Goal: Task Accomplishment & Management: Manage account settings

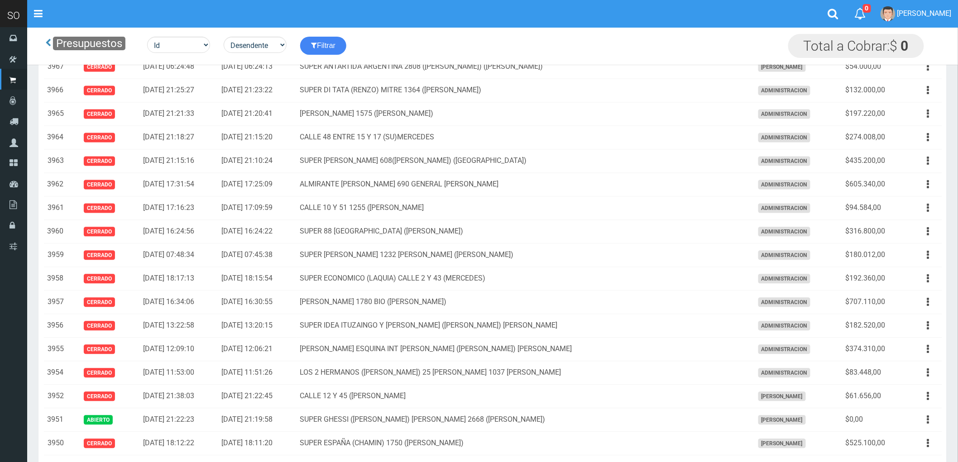
scroll to position [754, 0]
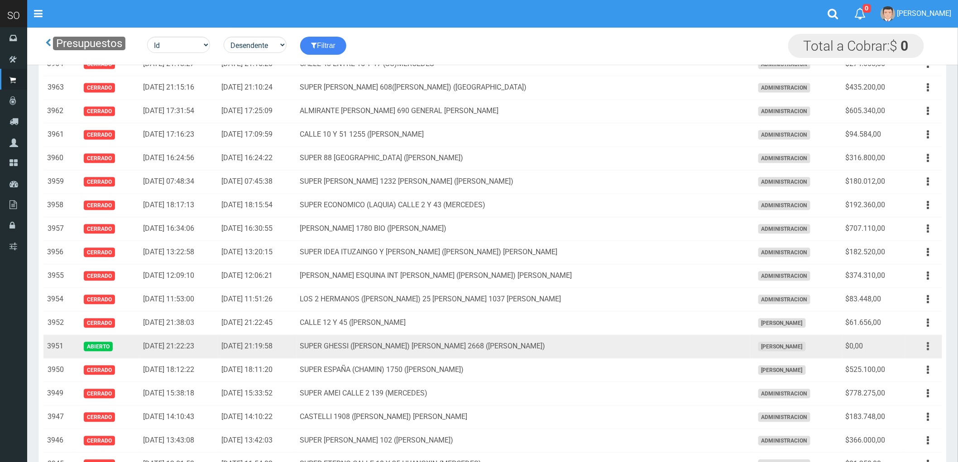
click at [929, 345] on icon "button" at bounding box center [928, 347] width 2 height 16
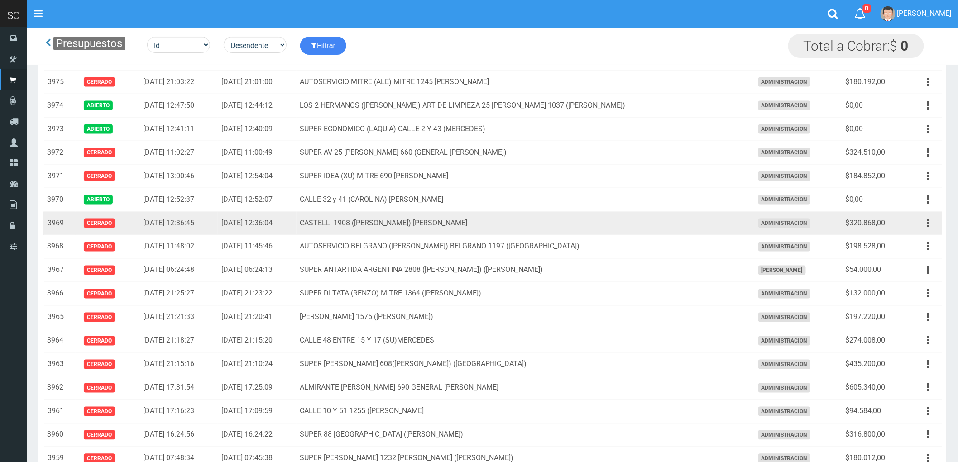
scroll to position [402, 0]
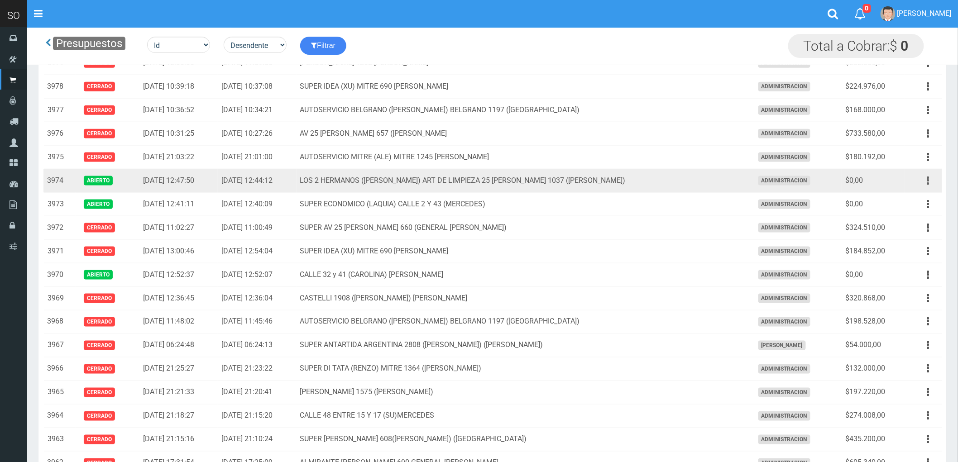
click at [926, 184] on button "button" at bounding box center [928, 181] width 20 height 16
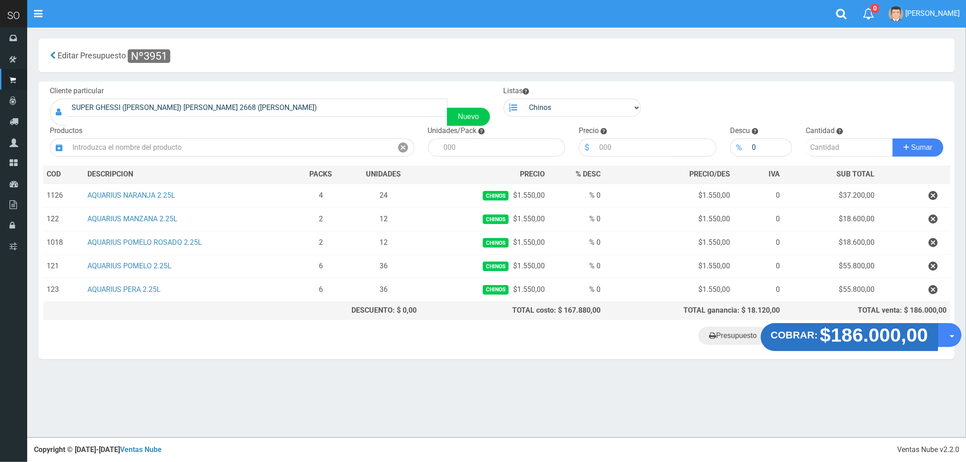
click at [866, 343] on strong "$186.000,00" at bounding box center [874, 335] width 108 height 21
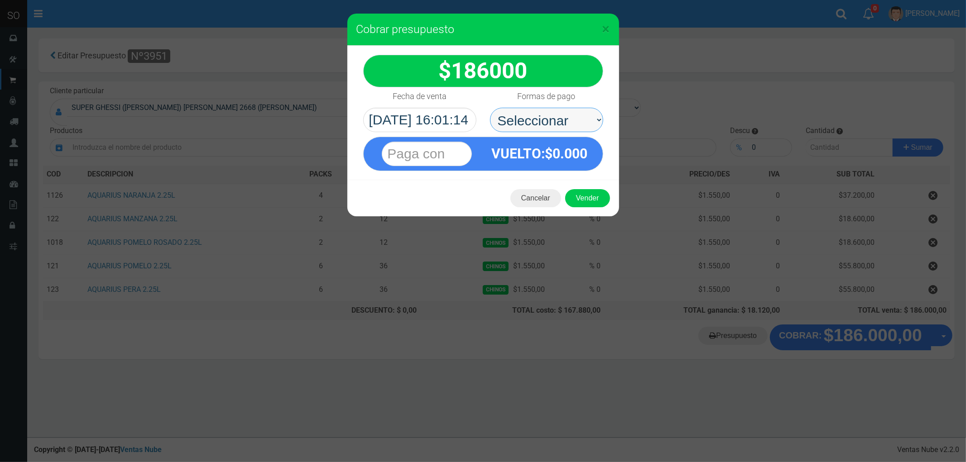
drag, startPoint x: 526, startPoint y: 119, endPoint x: 526, endPoint y: 124, distance: 4.5
click at [526, 119] on select "Seleccionar Efectivo Tarjeta de Crédito Depósito Débito" at bounding box center [546, 120] width 113 height 24
select select "Efectivo"
click at [490, 108] on select "Seleccionar Efectivo Tarjeta de Crédito Depósito Débito" at bounding box center [546, 120] width 113 height 24
click at [595, 207] on button "Vender" at bounding box center [587, 198] width 45 height 18
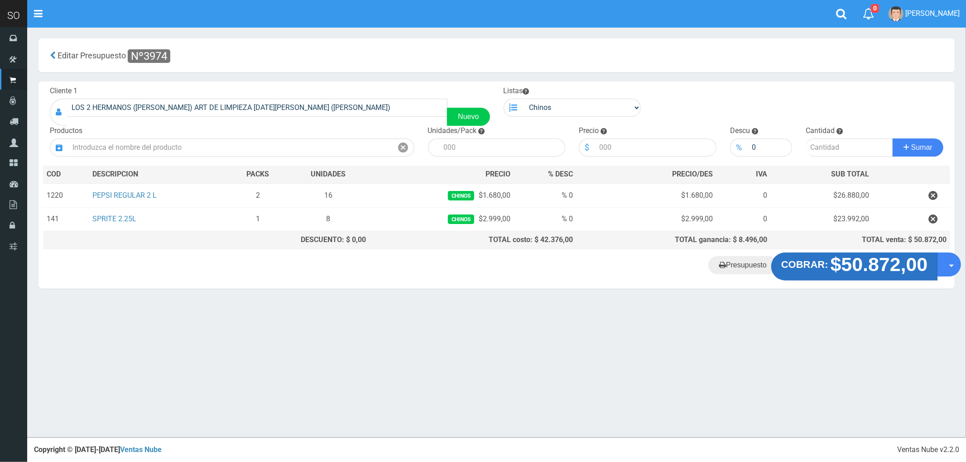
click at [850, 268] on strong "$50.872,00" at bounding box center [878, 264] width 97 height 21
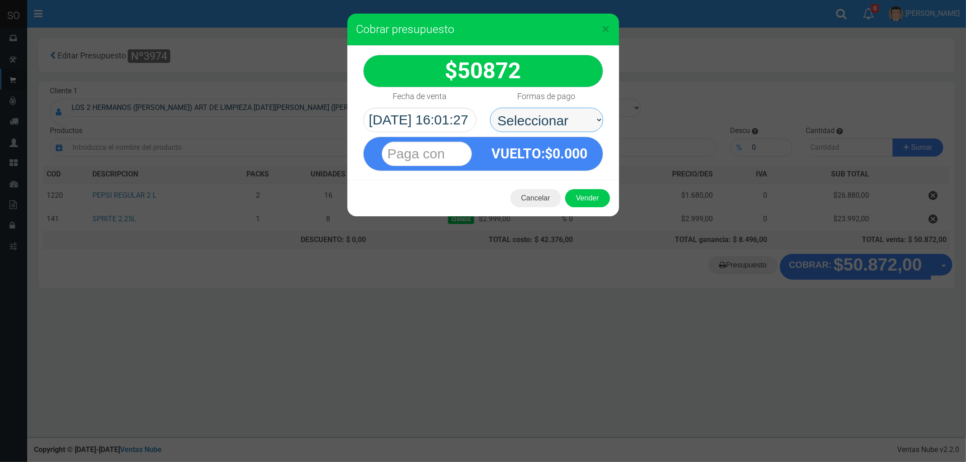
drag, startPoint x: 536, startPoint y: 115, endPoint x: 537, endPoint y: 122, distance: 6.9
click at [536, 115] on select "Seleccionar Efectivo Tarjeta de Crédito Depósito Débito" at bounding box center [546, 120] width 113 height 24
select select "Efectivo"
click at [490, 108] on select "Seleccionar Efectivo Tarjeta de Crédito Depósito Débito" at bounding box center [546, 120] width 113 height 24
click at [588, 196] on button "Vender" at bounding box center [587, 198] width 45 height 18
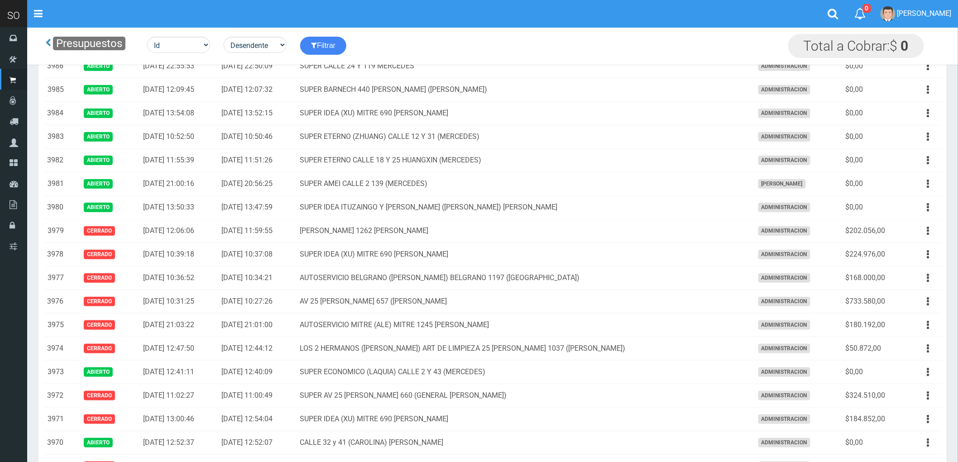
scroll to position [201, 0]
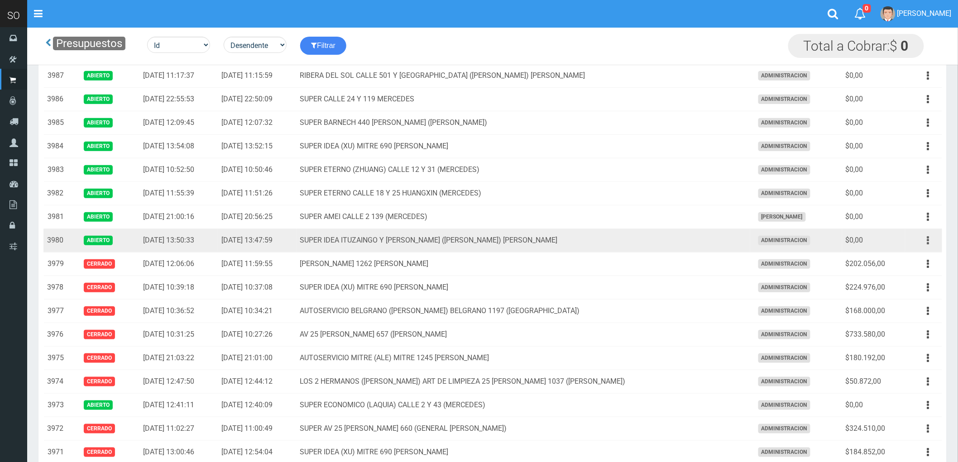
click at [927, 240] on icon "button" at bounding box center [928, 241] width 2 height 16
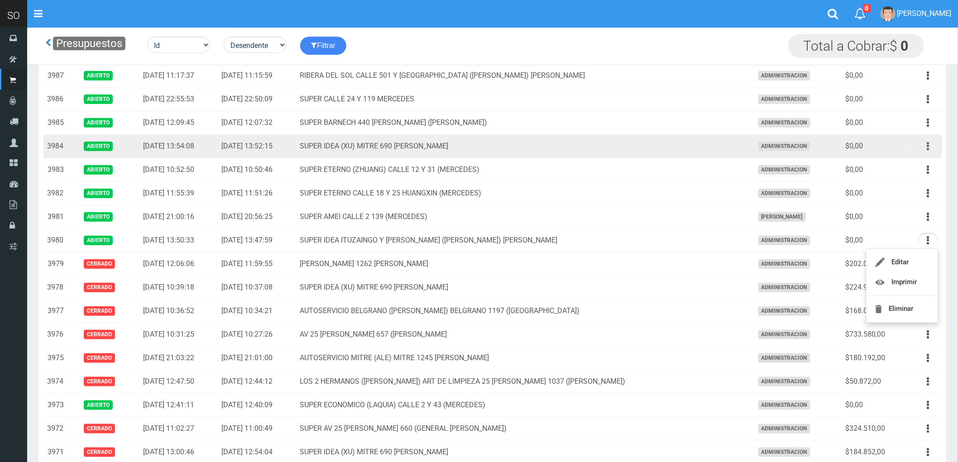
click at [926, 148] on button "button" at bounding box center [928, 147] width 20 height 16
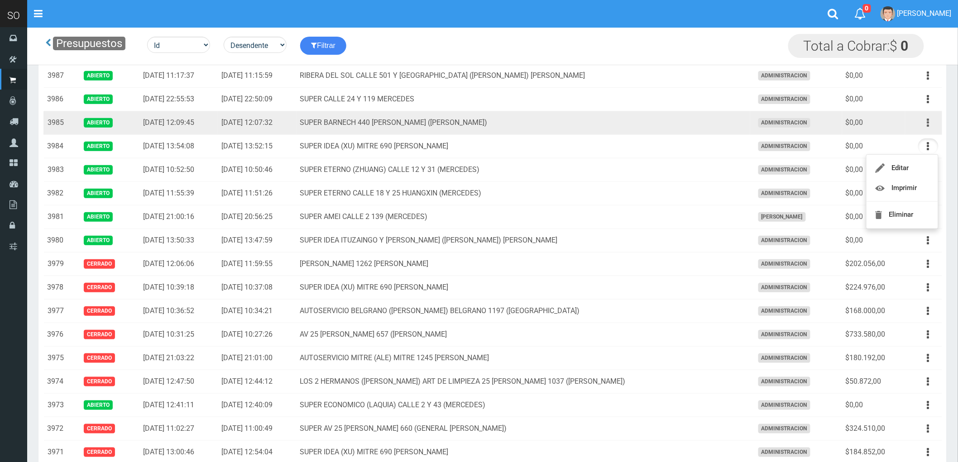
click at [922, 124] on button "button" at bounding box center [928, 123] width 20 height 16
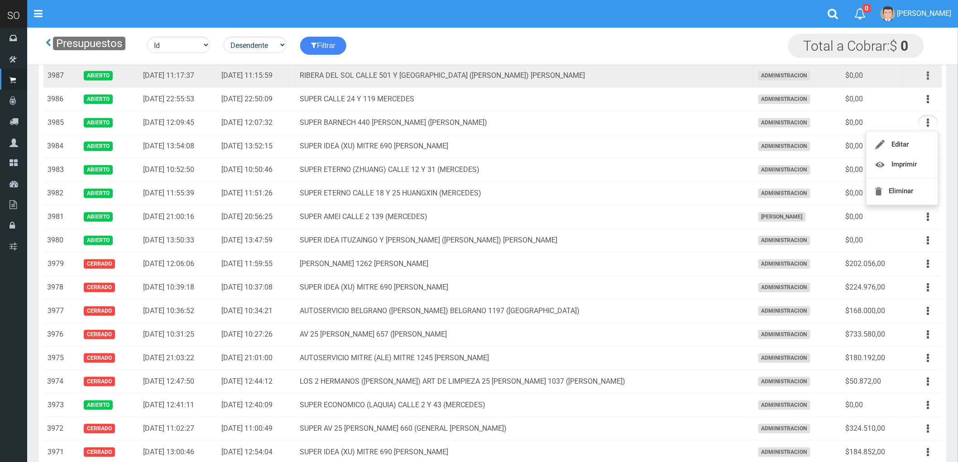
click at [928, 75] on icon "button" at bounding box center [928, 76] width 2 height 16
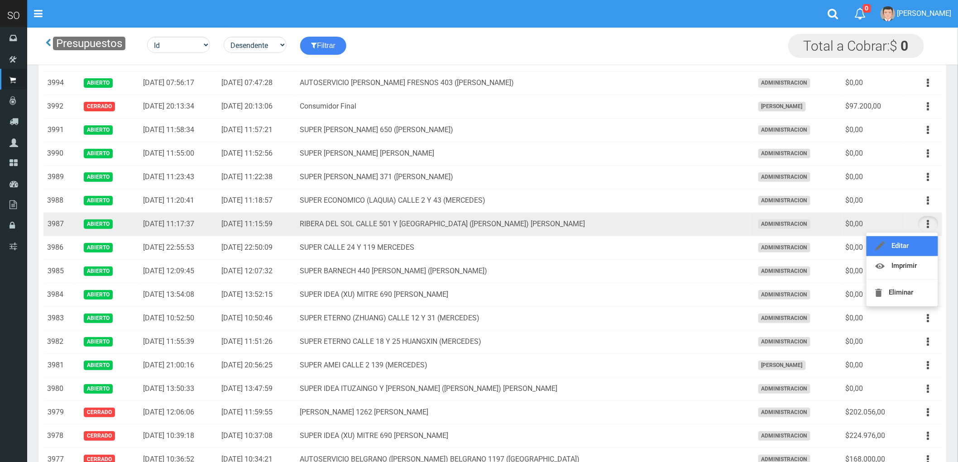
scroll to position [50, 0]
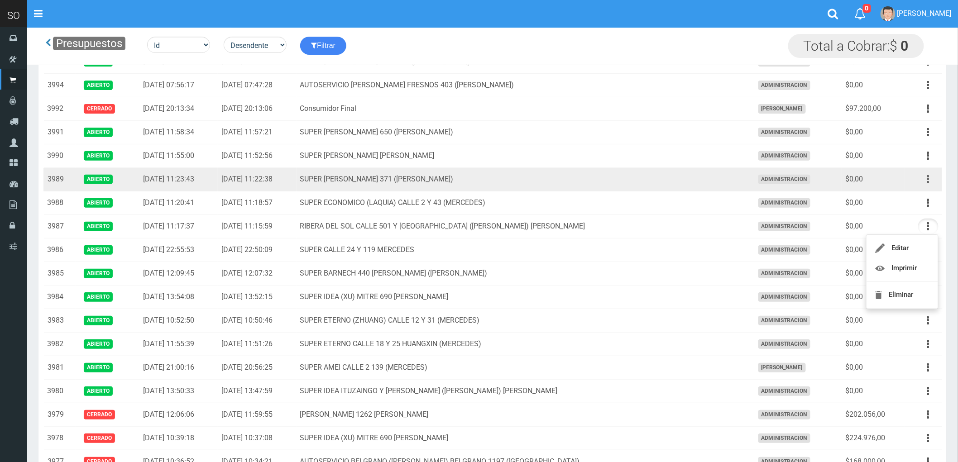
click at [925, 179] on button "button" at bounding box center [928, 180] width 20 height 16
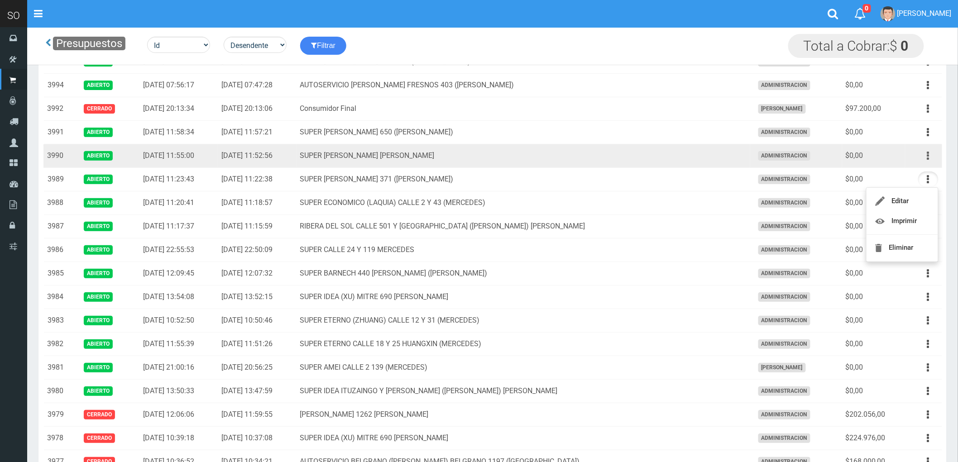
click at [929, 154] on icon "button" at bounding box center [928, 156] width 2 height 16
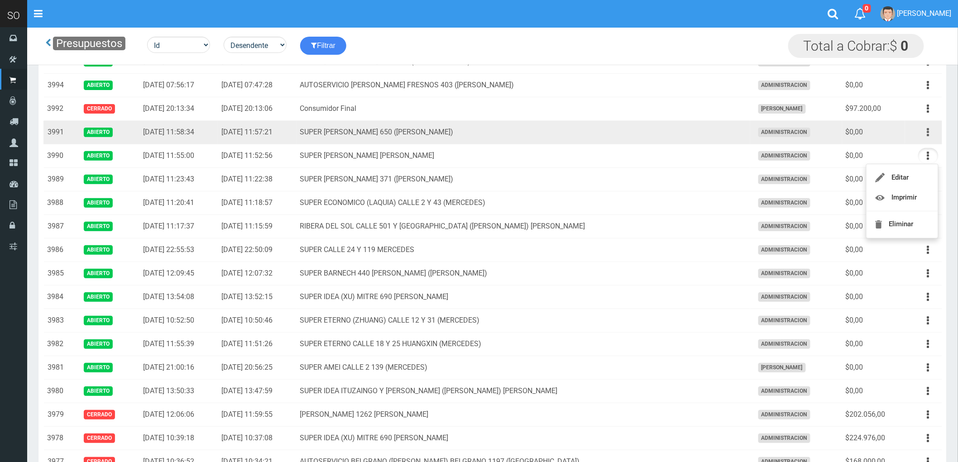
click at [928, 134] on icon "button" at bounding box center [928, 132] width 2 height 16
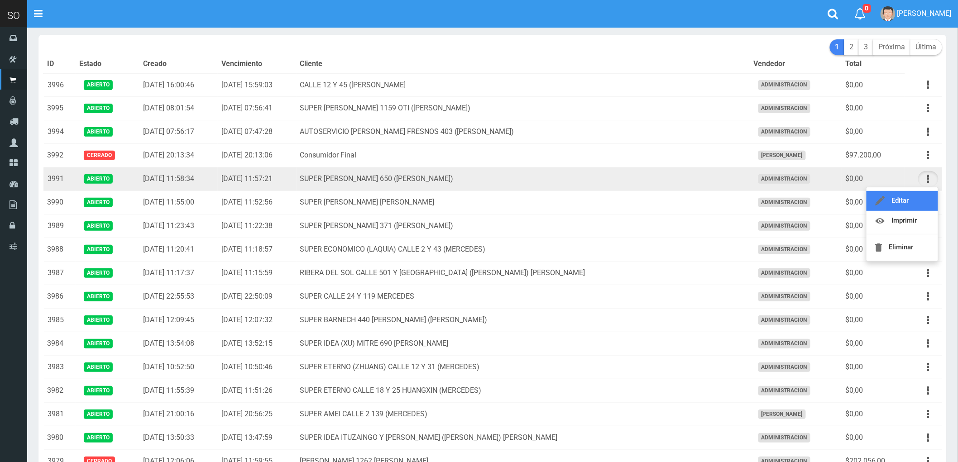
scroll to position [0, 0]
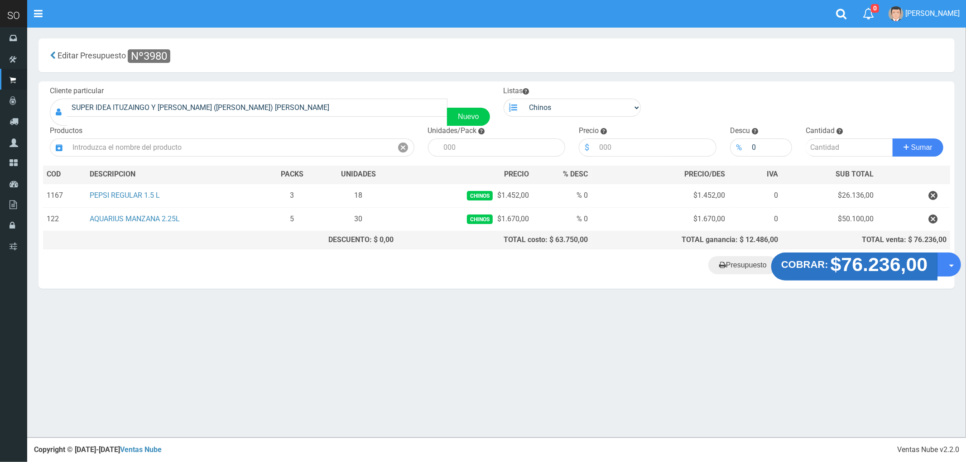
click at [847, 274] on strong "$76.236,00" at bounding box center [878, 264] width 97 height 21
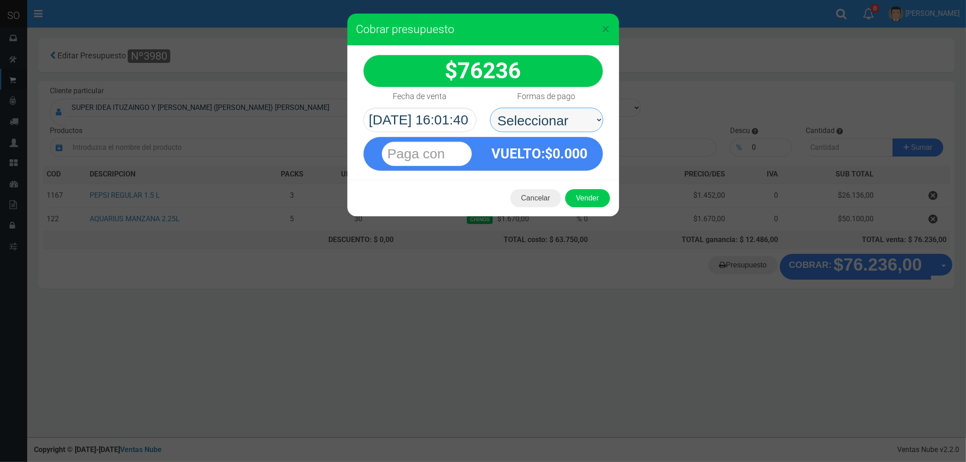
click at [523, 118] on select "Seleccionar Efectivo Tarjeta de Crédito Depósito Débito" at bounding box center [546, 120] width 113 height 24
select select "Efectivo"
click at [490, 108] on select "Seleccionar Efectivo Tarjeta de Crédito Depósito Débito" at bounding box center [546, 120] width 113 height 24
click at [581, 196] on button "Vender" at bounding box center [587, 198] width 45 height 18
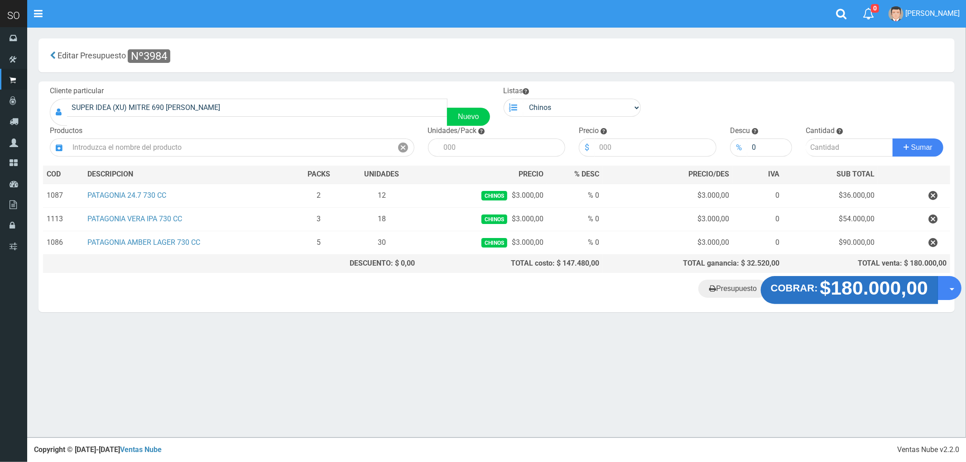
click at [843, 295] on strong "$180.000,00" at bounding box center [874, 288] width 108 height 21
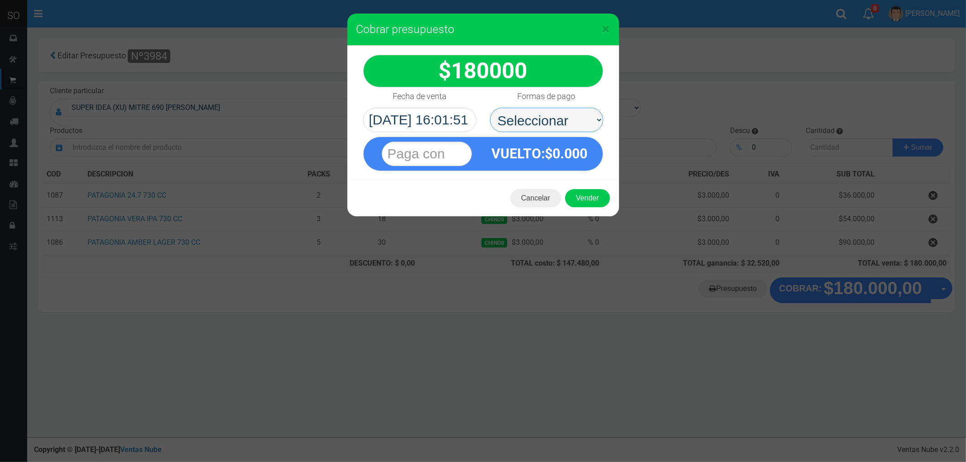
drag, startPoint x: 518, startPoint y: 120, endPoint x: 516, endPoint y: 130, distance: 10.2
click at [518, 120] on select "Seleccionar Efectivo Tarjeta de Crédito Depósito Débito" at bounding box center [546, 120] width 113 height 24
select select "Efectivo"
click at [490, 108] on select "Seleccionar Efectivo Tarjeta de Crédito Depósito Débito" at bounding box center [546, 120] width 113 height 24
click at [585, 196] on button "Vender" at bounding box center [587, 198] width 45 height 18
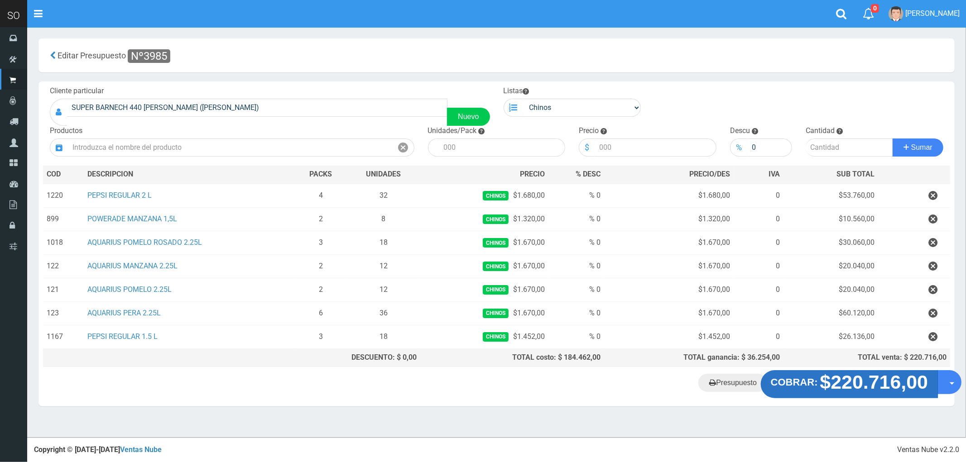
click at [873, 387] on strong "$220.716,00" at bounding box center [874, 382] width 108 height 21
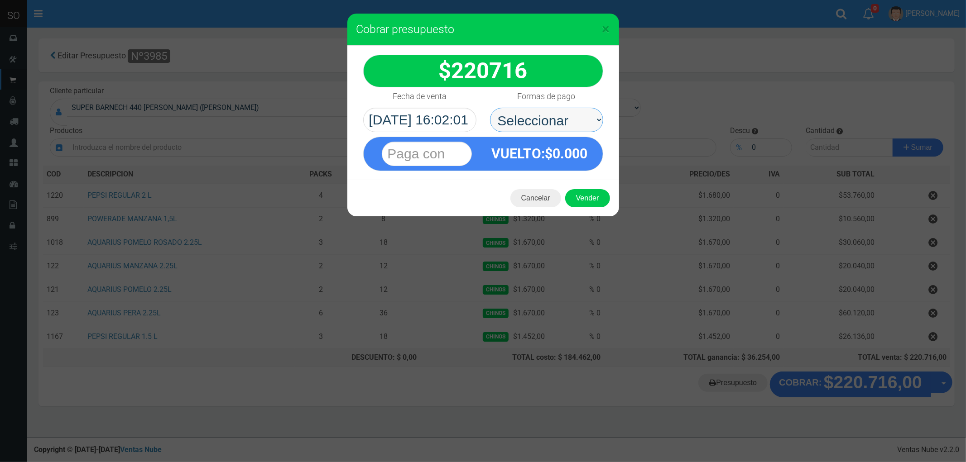
click at [531, 119] on select "Seleccionar Efectivo Tarjeta de Crédito Depósito Débito" at bounding box center [546, 120] width 113 height 24
select select "Efectivo"
click at [490, 108] on select "Seleccionar Efectivo Tarjeta de Crédito Depósito Débito" at bounding box center [546, 120] width 113 height 24
click at [582, 201] on button "Vender" at bounding box center [587, 198] width 45 height 18
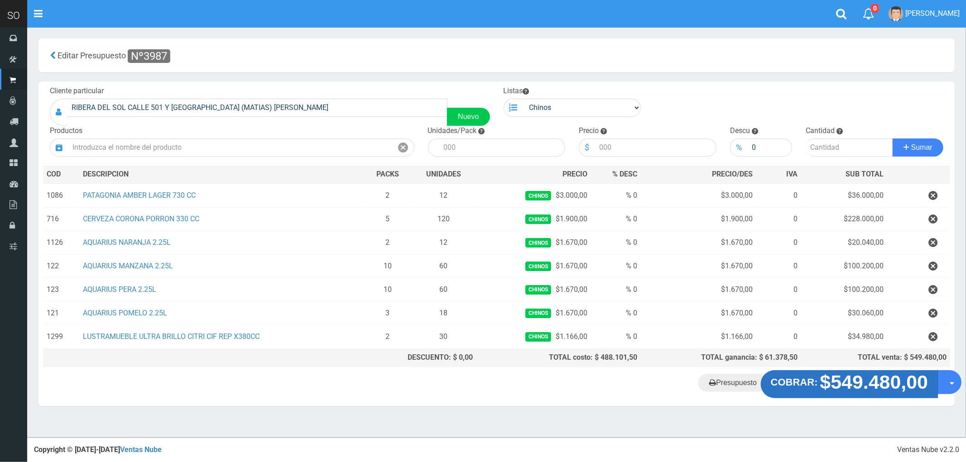
click at [858, 385] on strong "$549.480,00" at bounding box center [874, 382] width 108 height 21
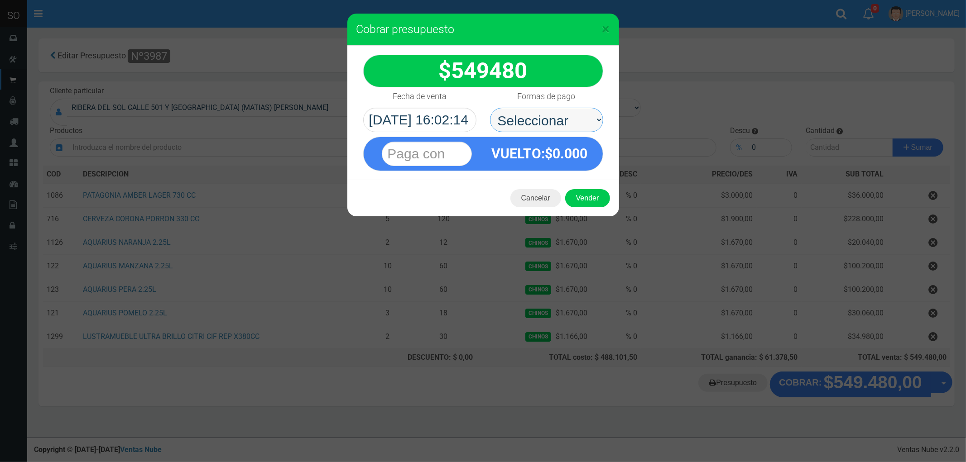
click at [522, 114] on select "Seleccionar Efectivo Tarjeta de Crédito Depósito Débito" at bounding box center [546, 120] width 113 height 24
select select "Efectivo"
click at [490, 108] on select "Seleccionar Efectivo Tarjeta de Crédito Depósito Débito" at bounding box center [546, 120] width 113 height 24
click at [585, 201] on button "Vender" at bounding box center [587, 198] width 45 height 18
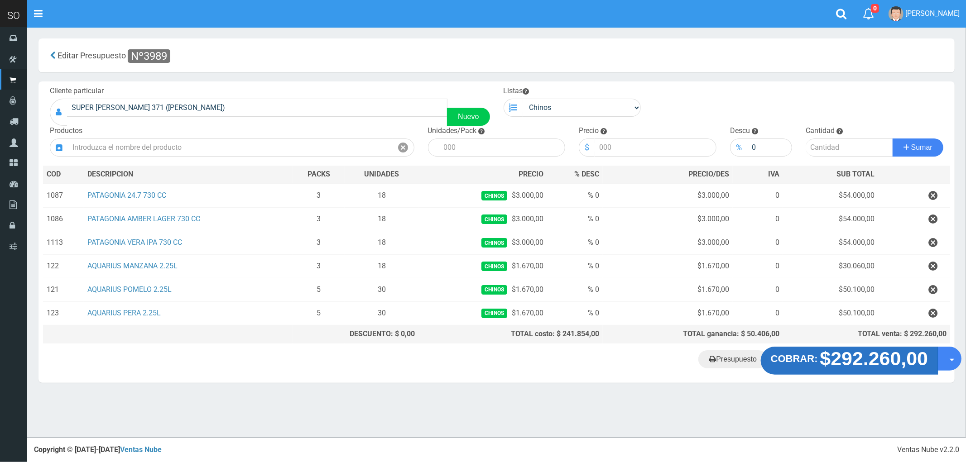
click at [849, 365] on strong "$292.260,00" at bounding box center [874, 358] width 108 height 21
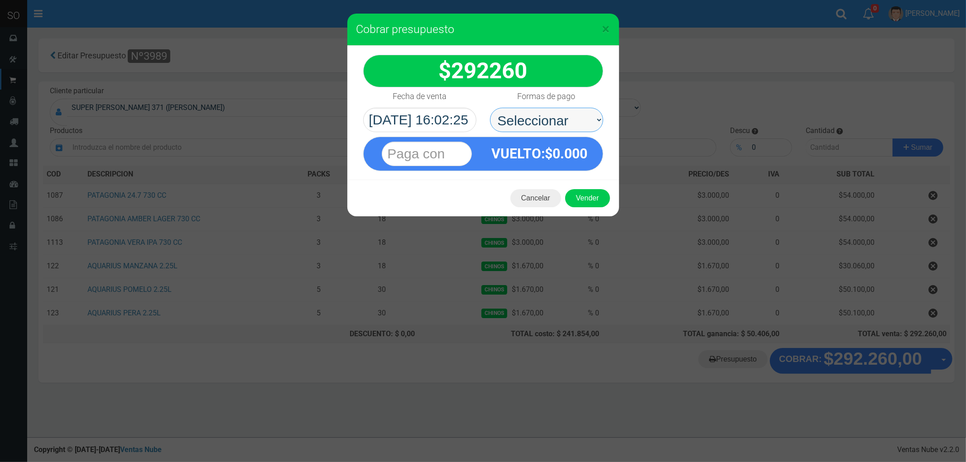
drag, startPoint x: 520, startPoint y: 124, endPoint x: 523, endPoint y: 129, distance: 6.7
click at [520, 124] on select "Seleccionar Efectivo Tarjeta de Crédito Depósito Débito" at bounding box center [546, 120] width 113 height 24
select select "Efectivo"
click at [490, 108] on select "Seleccionar Efectivo Tarjeta de Crédito Depósito Débito" at bounding box center [546, 120] width 113 height 24
click at [579, 208] on div "Cancelar Vender" at bounding box center [483, 198] width 272 height 36
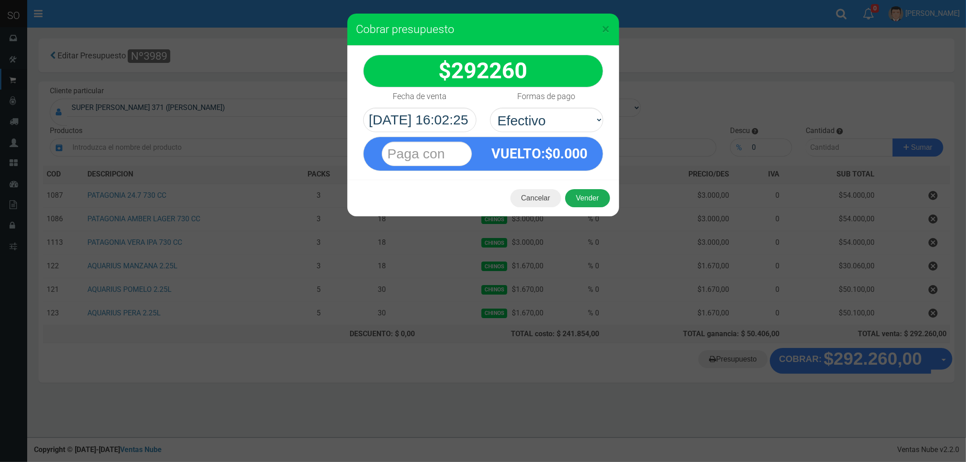
click at [582, 197] on button "Vender" at bounding box center [587, 198] width 45 height 18
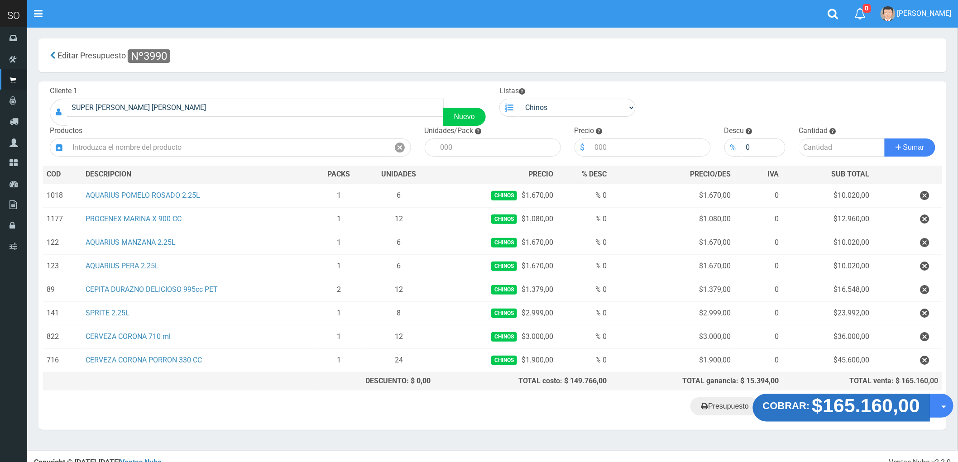
click at [854, 412] on strong "$165.160,00" at bounding box center [866, 405] width 108 height 21
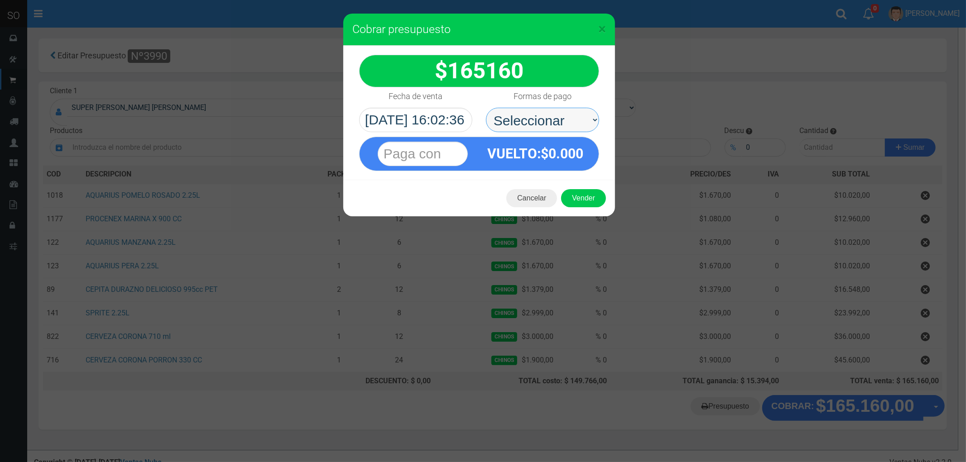
click at [530, 118] on select "Seleccionar Efectivo Tarjeta de Crédito Depósito Débito" at bounding box center [542, 120] width 113 height 24
select select "Efectivo"
click at [486, 108] on select "Seleccionar Efectivo Tarjeta de Crédito Depósito Débito" at bounding box center [542, 120] width 113 height 24
click at [571, 203] on button "Vender" at bounding box center [583, 198] width 45 height 18
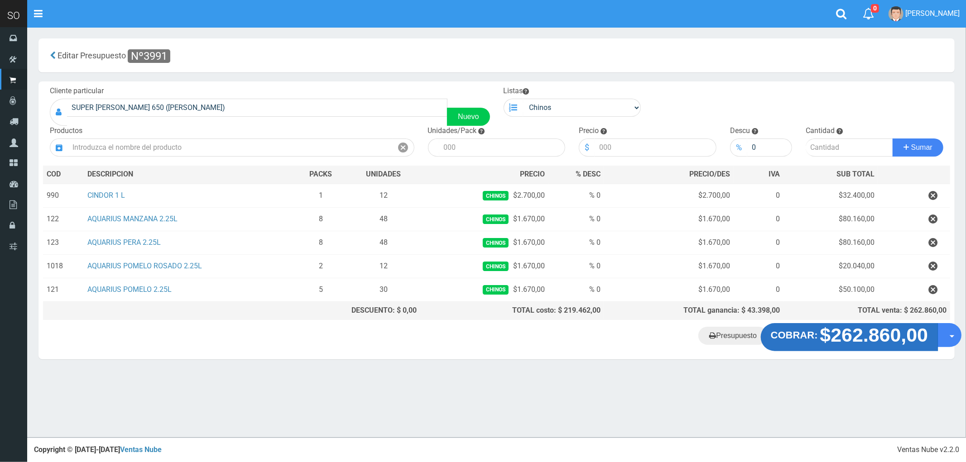
click at [820, 336] on strong "$262.860,00" at bounding box center [874, 335] width 108 height 21
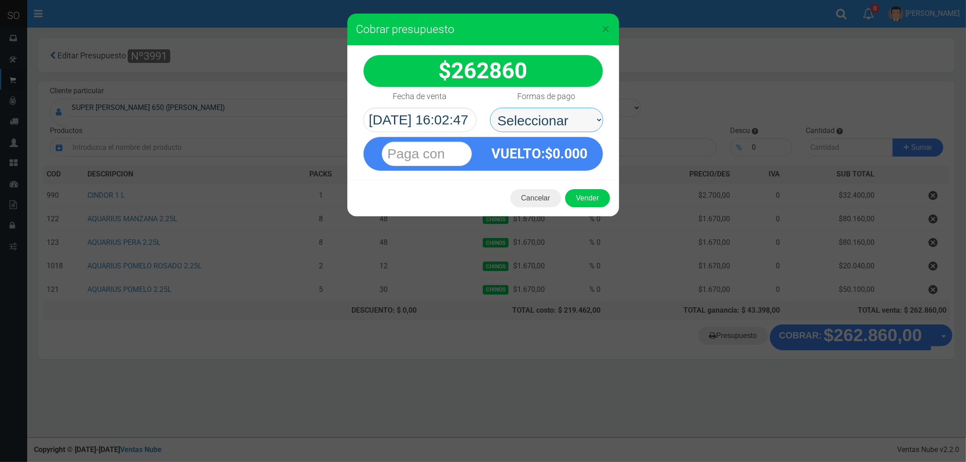
drag, startPoint x: 518, startPoint y: 125, endPoint x: 518, endPoint y: 130, distance: 5.0
click at [518, 125] on select "Seleccionar Efectivo Tarjeta de Crédito Depósito Débito" at bounding box center [546, 120] width 113 height 24
select select "Efectivo"
click at [490, 108] on select "Seleccionar Efectivo Tarjeta de Crédito Depósito Débito" at bounding box center [546, 120] width 113 height 24
click at [585, 204] on button "Vender" at bounding box center [587, 198] width 45 height 18
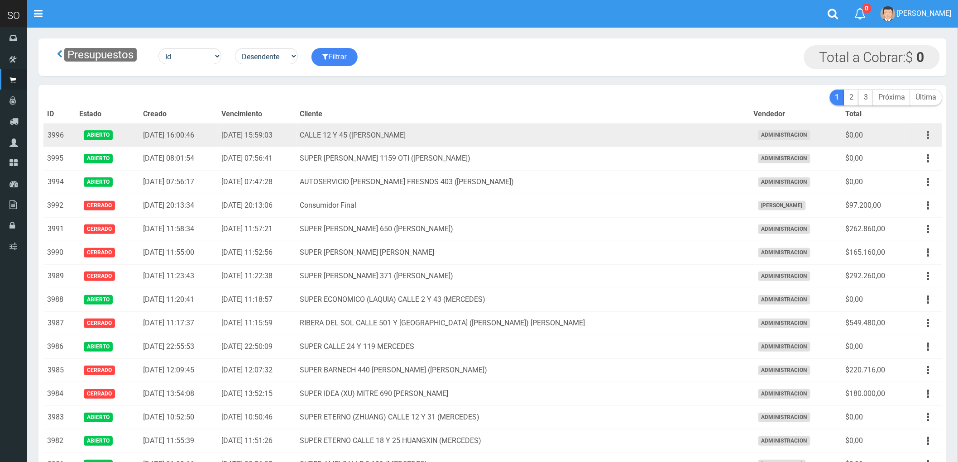
click at [927, 134] on icon "button" at bounding box center [928, 135] width 2 height 16
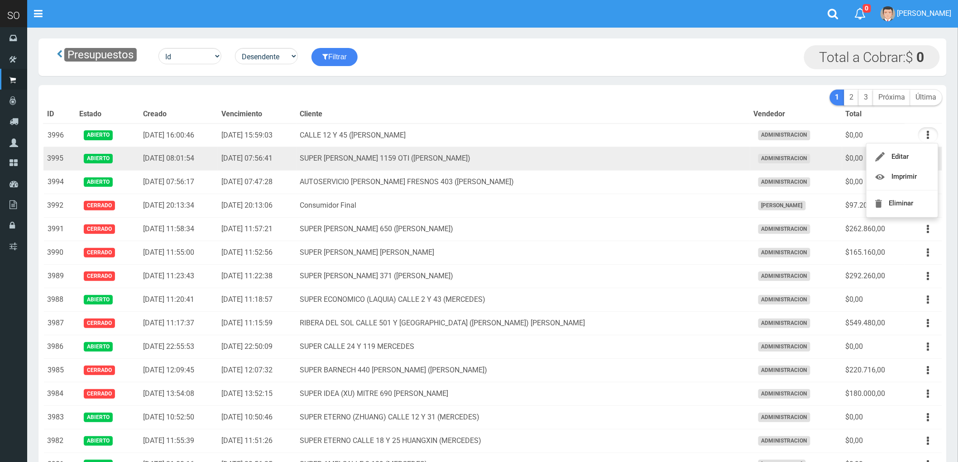
click at [588, 163] on td "SUPER VARELA 1159 OTI (CAMPANA)" at bounding box center [524, 159] width 454 height 24
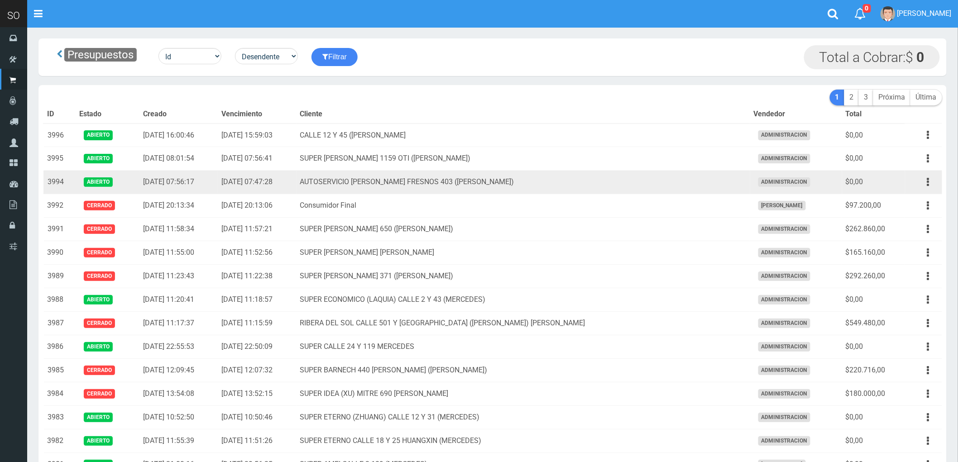
click at [609, 181] on td "AUTOSERVICIO [PERSON_NAME] FRESNOS 403 ([PERSON_NAME])" at bounding box center [524, 183] width 454 height 24
click at [927, 181] on icon "button" at bounding box center [928, 182] width 2 height 16
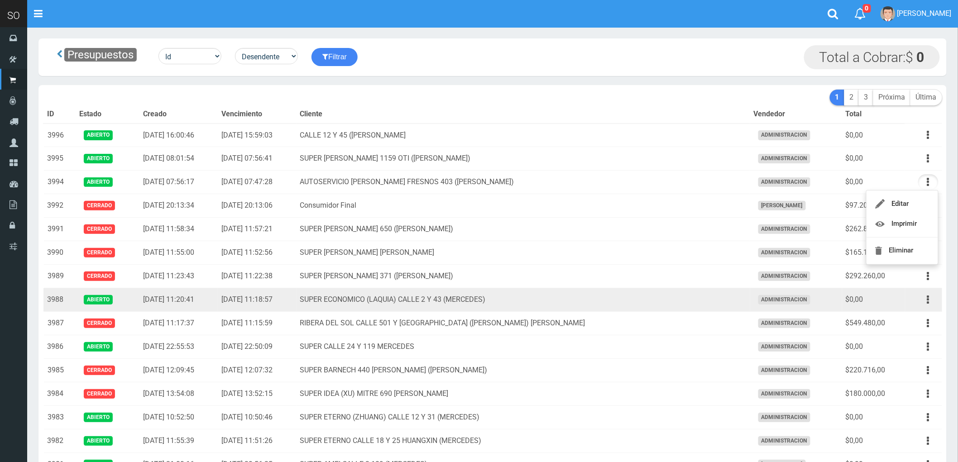
click at [667, 302] on td "SUPER ECONOMICO (LAQUIA) CALLE 2 Y 43 (MERCEDES)" at bounding box center [524, 300] width 454 height 24
click at [928, 298] on icon "button" at bounding box center [928, 300] width 2 height 16
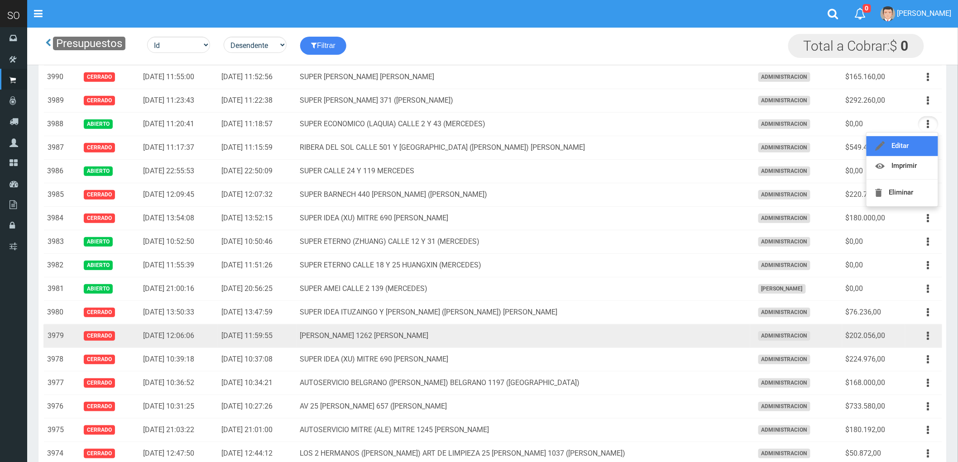
scroll to position [201, 0]
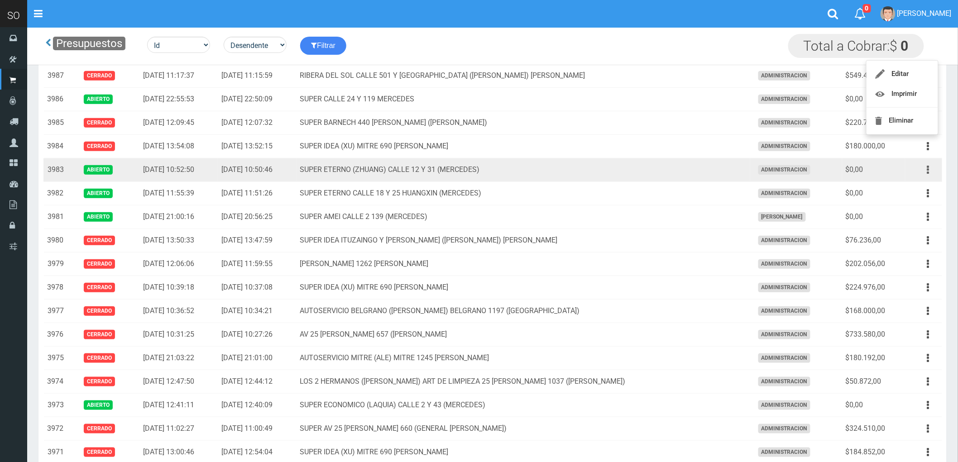
click at [924, 170] on button "button" at bounding box center [928, 170] width 20 height 16
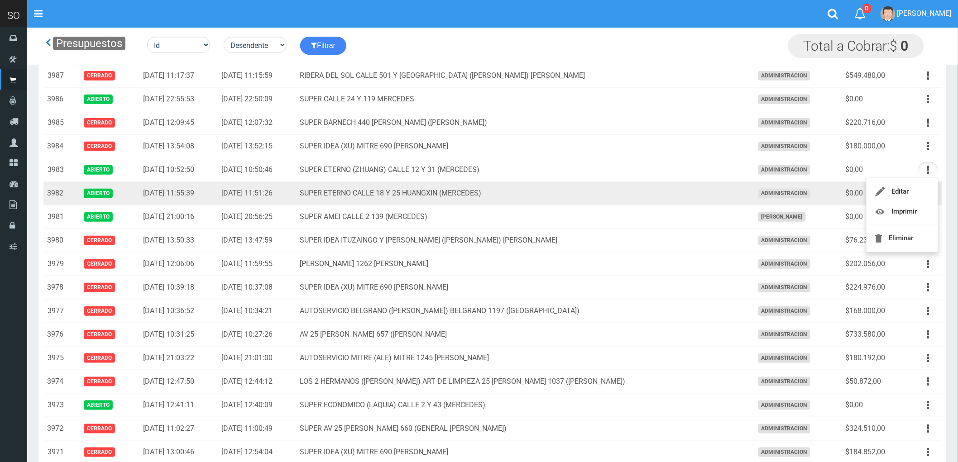
click at [677, 193] on td "SUPER ETERNO CALLE 18 Y 25 HUANGXIN (MERCEDES)" at bounding box center [524, 194] width 454 height 24
click at [927, 192] on icon "button" at bounding box center [928, 194] width 2 height 16
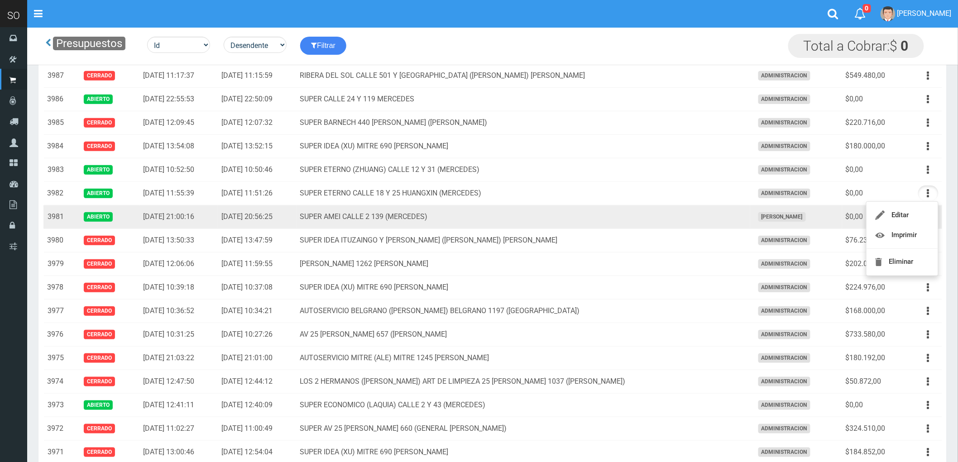
click at [614, 220] on td "SUPER AMEI CALLE 2 139 (MERCEDES)" at bounding box center [524, 218] width 454 height 24
click at [925, 218] on button "button" at bounding box center [928, 217] width 20 height 16
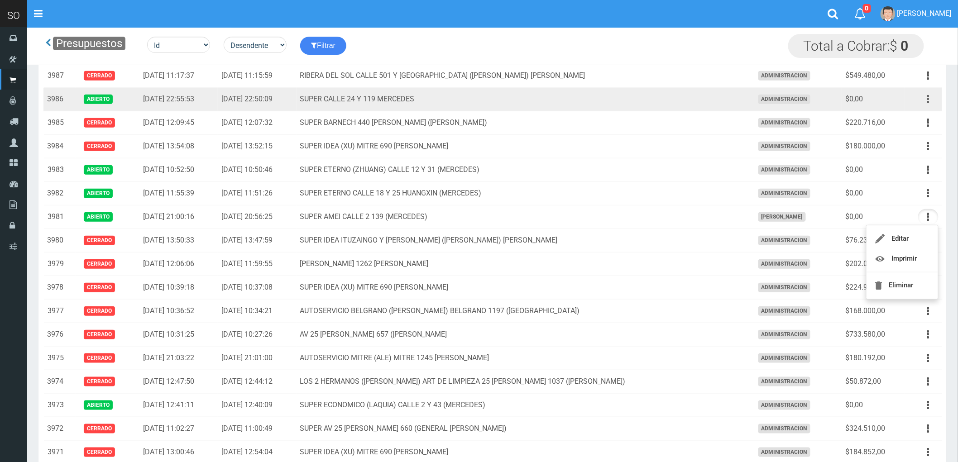
click at [921, 96] on button "button" at bounding box center [928, 99] width 20 height 16
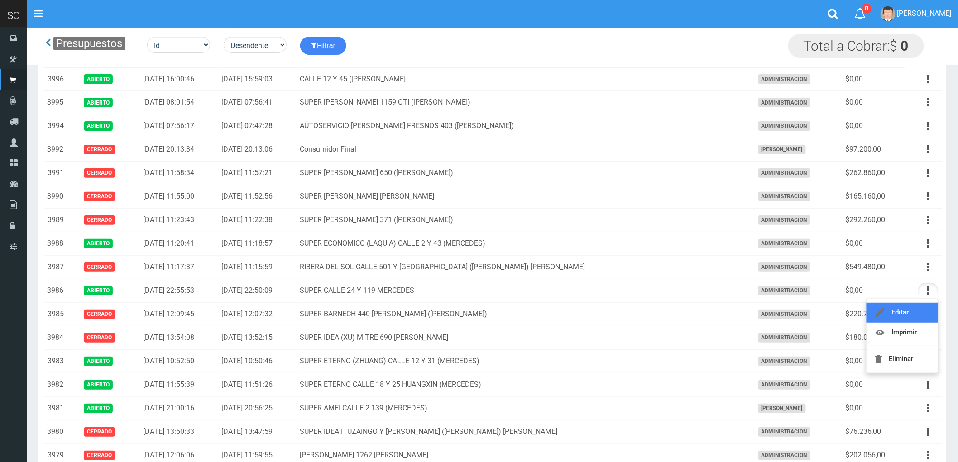
scroll to position [0, 0]
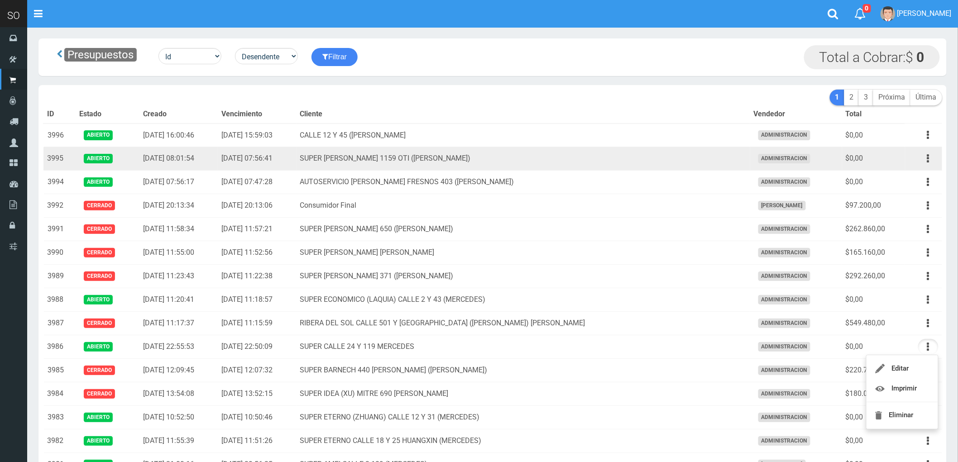
click at [548, 157] on td "SUPER VARELA 1159 OTI (CAMPANA)" at bounding box center [524, 159] width 454 height 24
click at [930, 159] on button "button" at bounding box center [928, 159] width 20 height 16
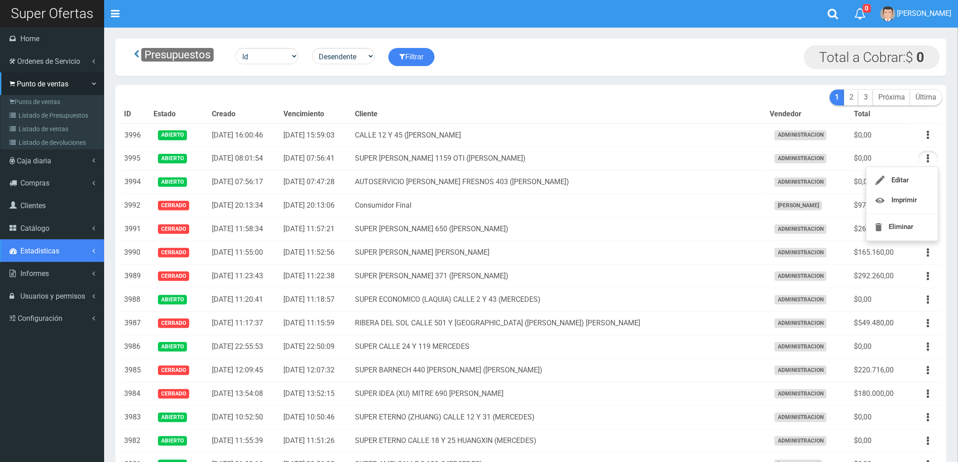
click at [37, 246] on link "Estadisticas" at bounding box center [52, 250] width 104 height 23
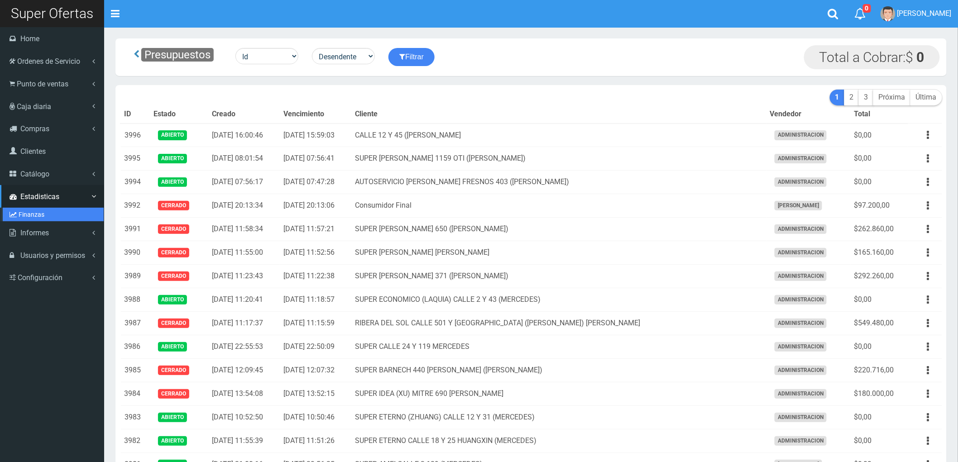
click at [35, 210] on link "Finanzas" at bounding box center [53, 215] width 101 height 14
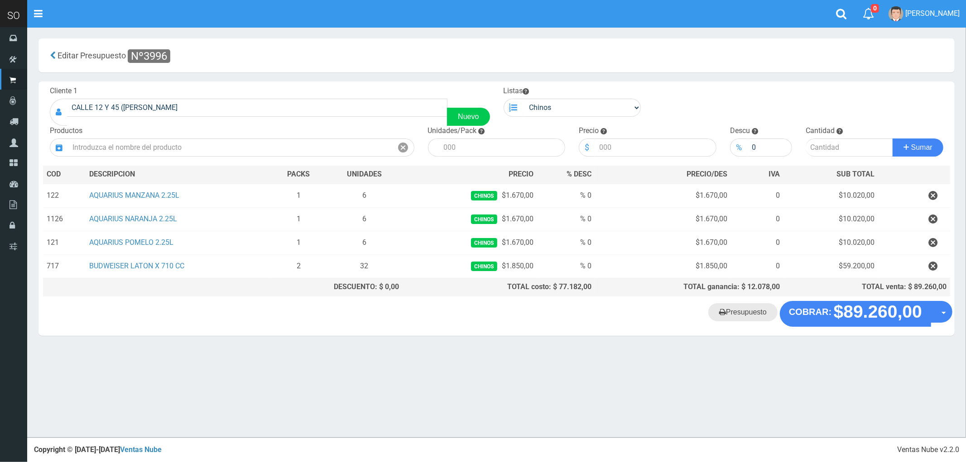
click at [747, 315] on link "Presupuesto" at bounding box center [742, 312] width 69 height 18
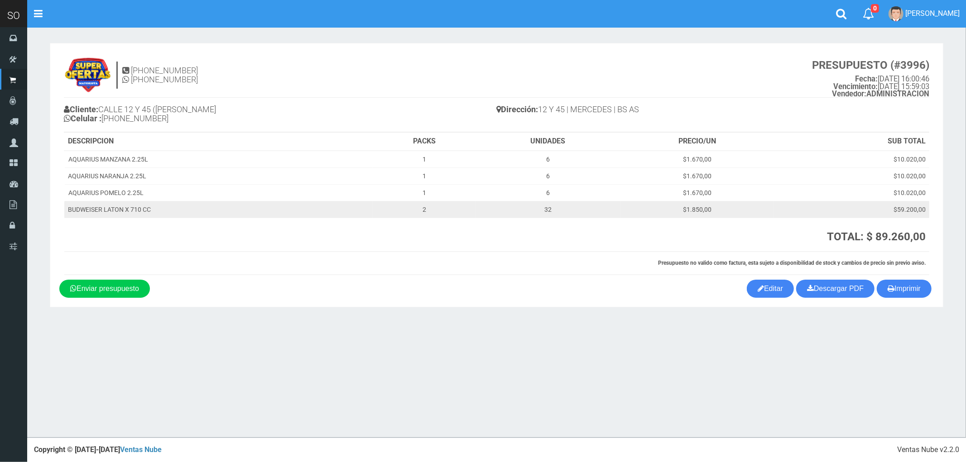
drag, startPoint x: 909, startPoint y: 292, endPoint x: 612, endPoint y: 217, distance: 306.8
click at [909, 293] on button "Imprimir" at bounding box center [903, 289] width 55 height 18
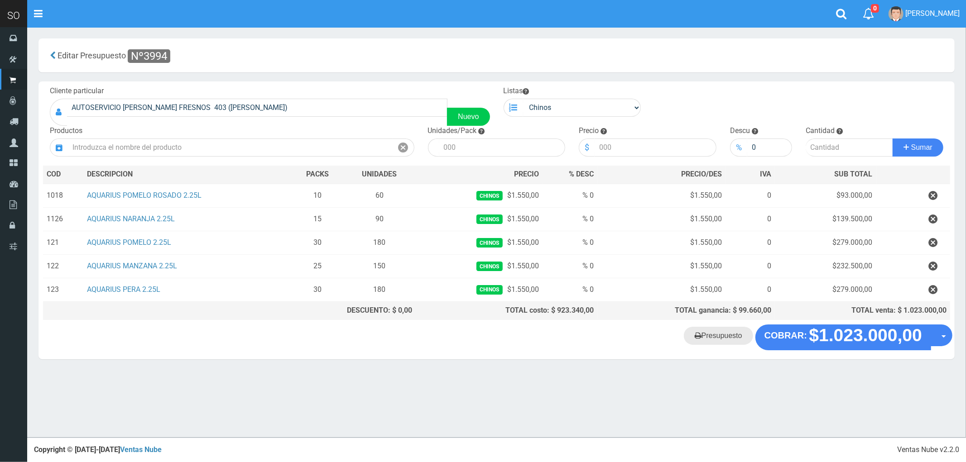
click at [726, 339] on link "Presupuesto" at bounding box center [718, 336] width 69 height 18
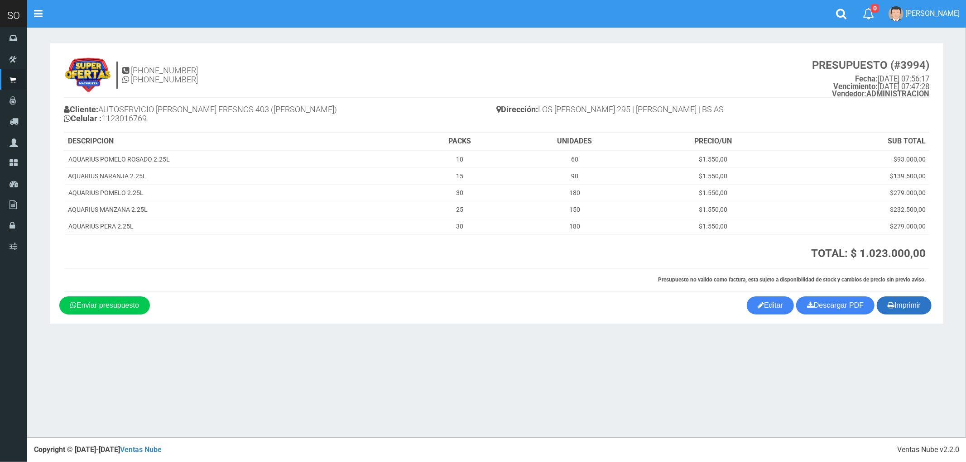
click at [909, 307] on button "Imprimir" at bounding box center [903, 306] width 55 height 18
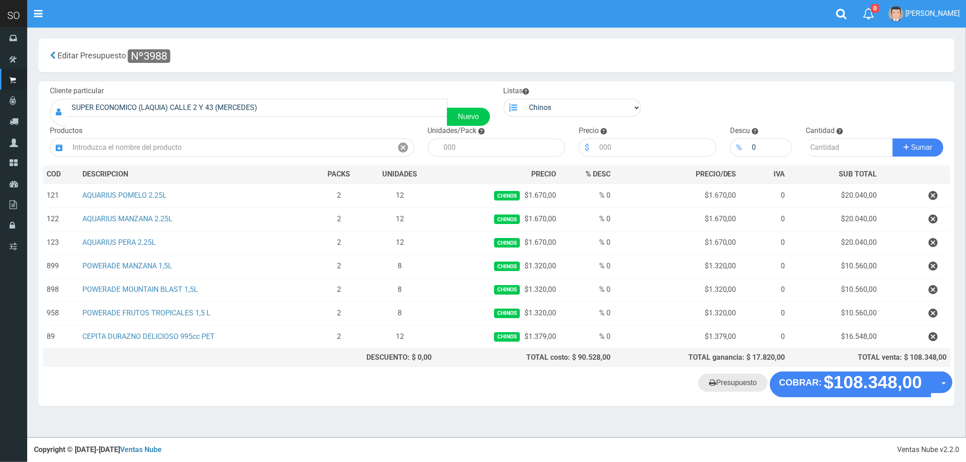
click at [747, 388] on link "Presupuesto" at bounding box center [732, 383] width 69 height 18
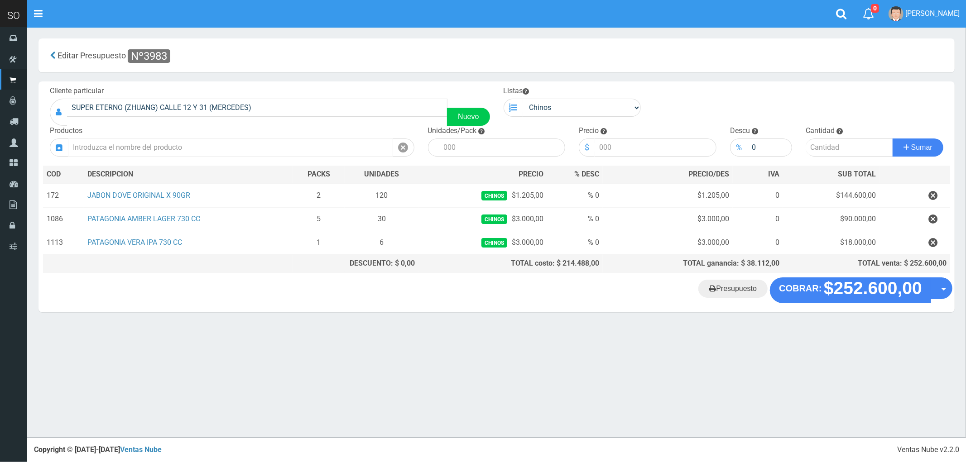
click at [117, 148] on input "text" at bounding box center [230, 148] width 325 height 18
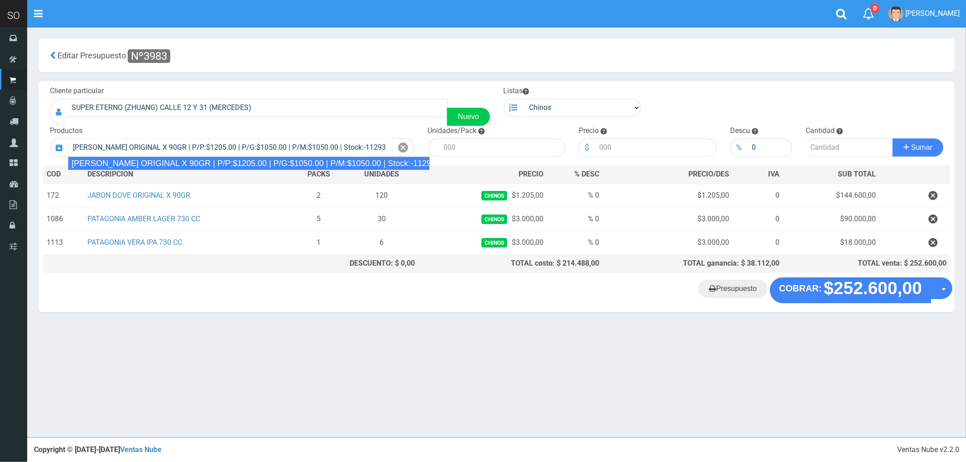
type input "JABON DOVE ORIGINAL X 90GR | P/P:$1205.00 | P/G:$1050.00 | P/M:$1050.00 | Stock…"
type input "60"
type input "1205.00"
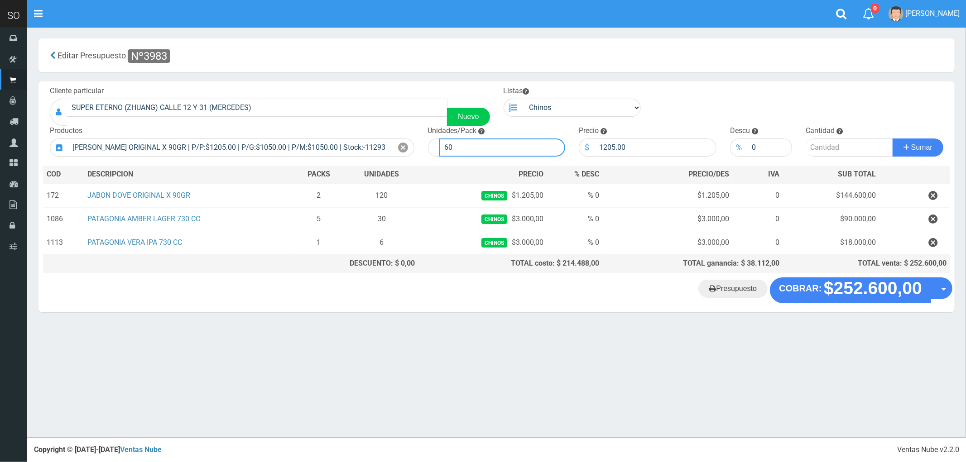
drag, startPoint x: 467, startPoint y: 145, endPoint x: 423, endPoint y: 151, distance: 44.2
click at [423, 151] on div "Unidades/Pack 60" at bounding box center [496, 141] width 151 height 31
type input "48"
click at [825, 143] on input "number" at bounding box center [848, 148] width 87 height 18
type input "2"
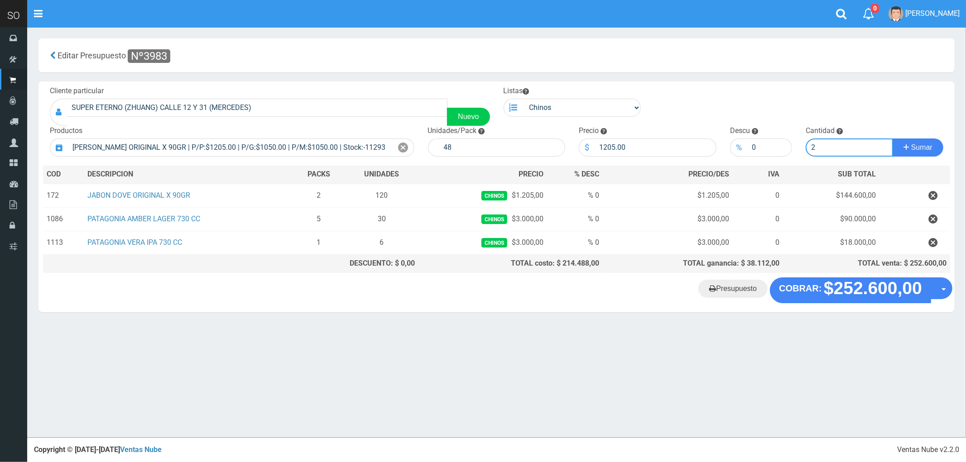
click at [892, 139] on button "Sumar" at bounding box center [917, 148] width 51 height 18
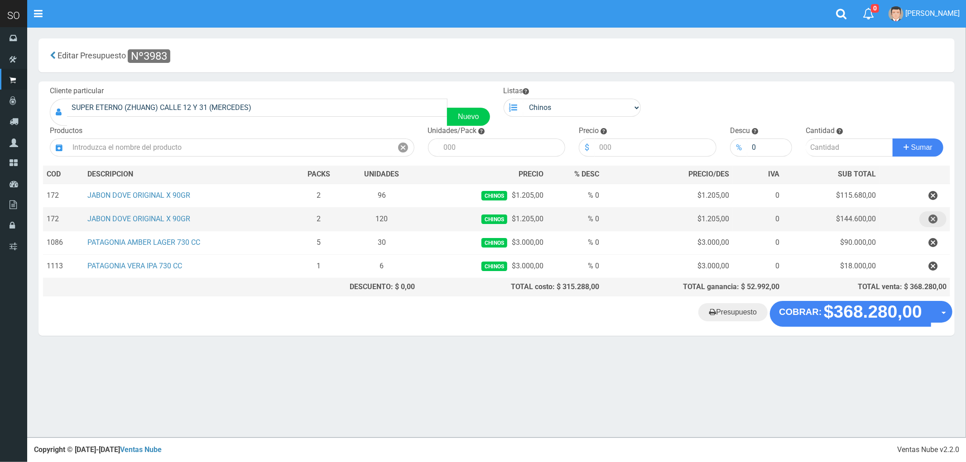
click at [933, 220] on icon "button" at bounding box center [932, 219] width 9 height 16
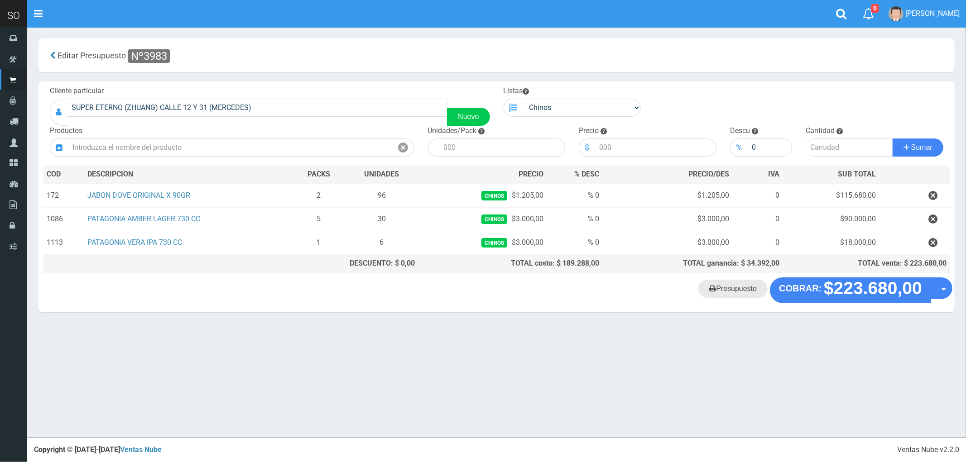
click at [741, 294] on link "Presupuesto" at bounding box center [732, 289] width 69 height 18
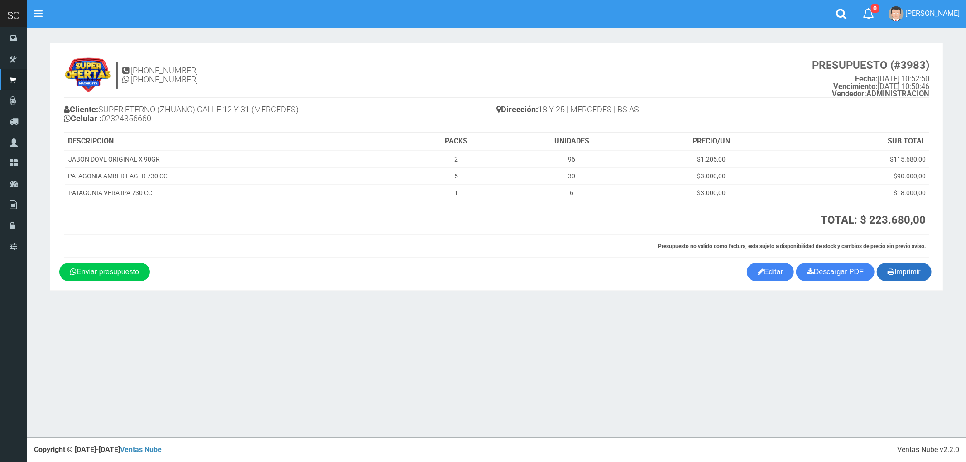
click at [914, 275] on button "Imprimir" at bounding box center [903, 272] width 55 height 18
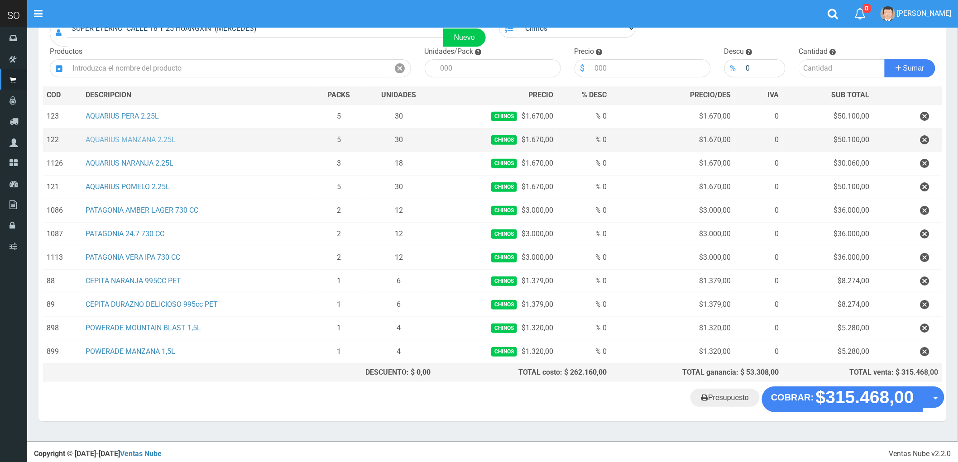
scroll to position [85, 0]
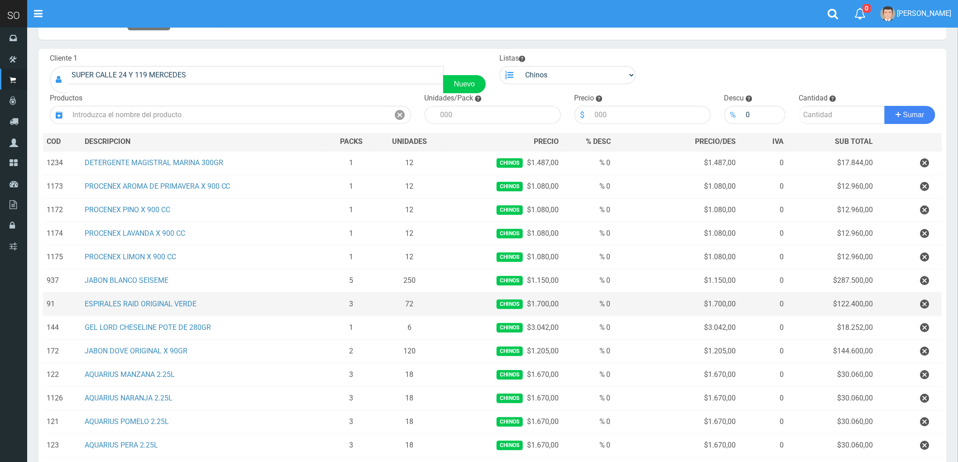
scroll to position [50, 0]
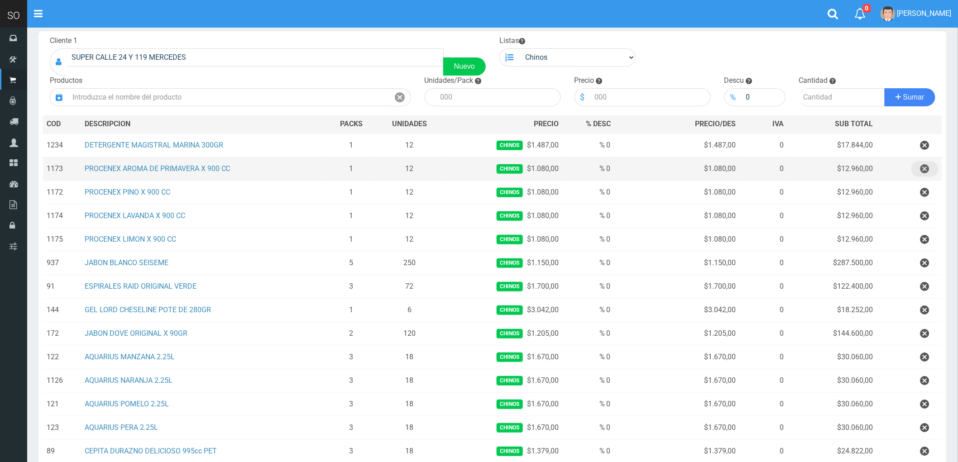
click at [925, 167] on icon "button" at bounding box center [924, 169] width 9 height 16
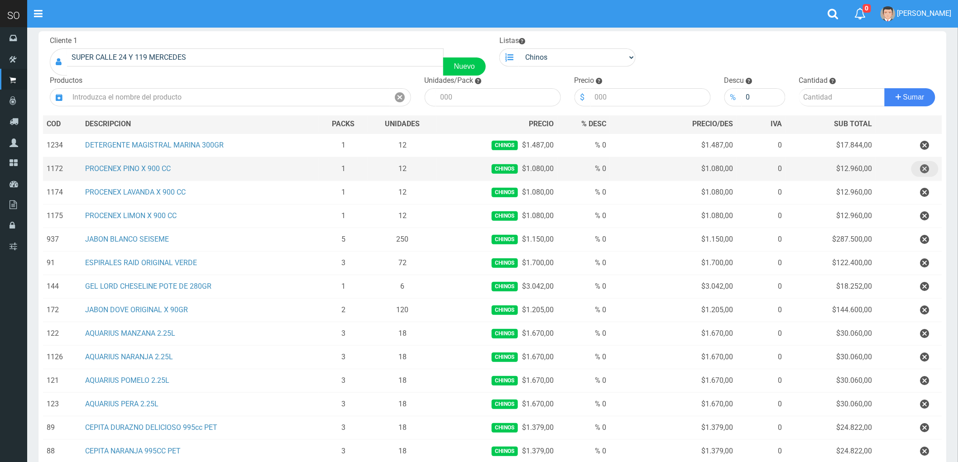
click at [925, 167] on icon "button" at bounding box center [924, 169] width 9 height 16
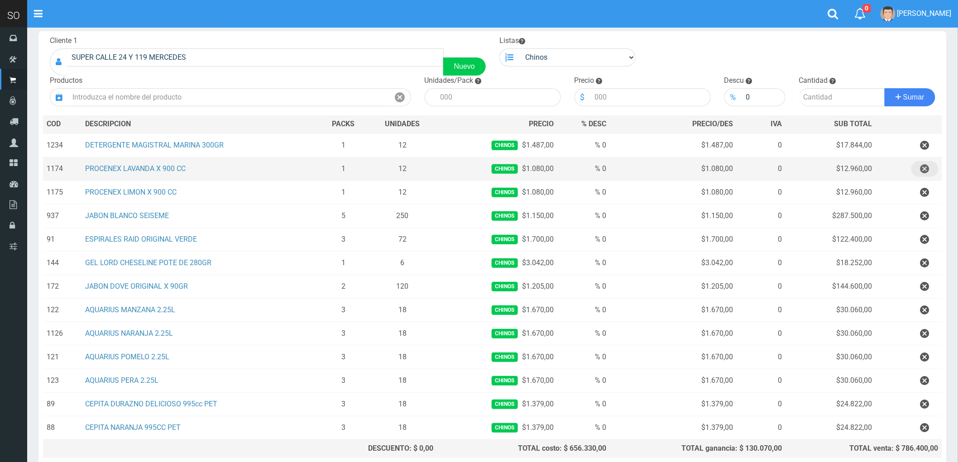
click at [925, 167] on icon "button" at bounding box center [924, 169] width 9 height 16
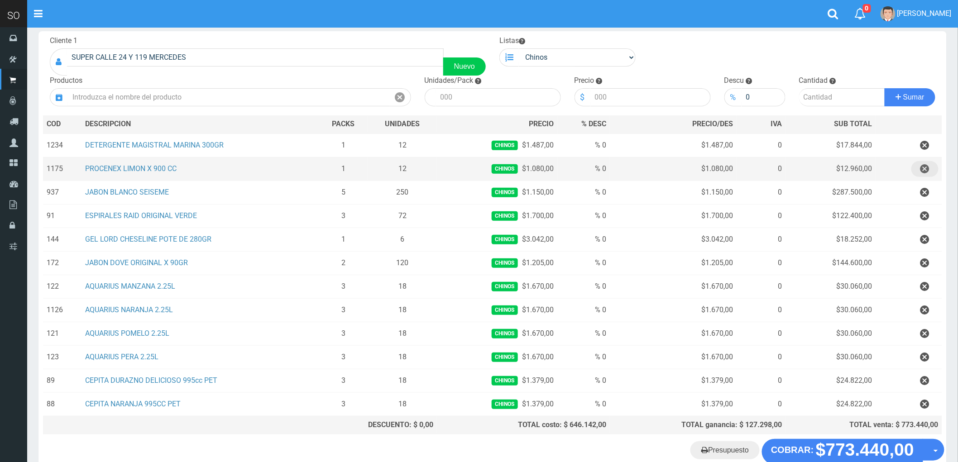
click at [925, 167] on icon "button" at bounding box center [924, 169] width 9 height 16
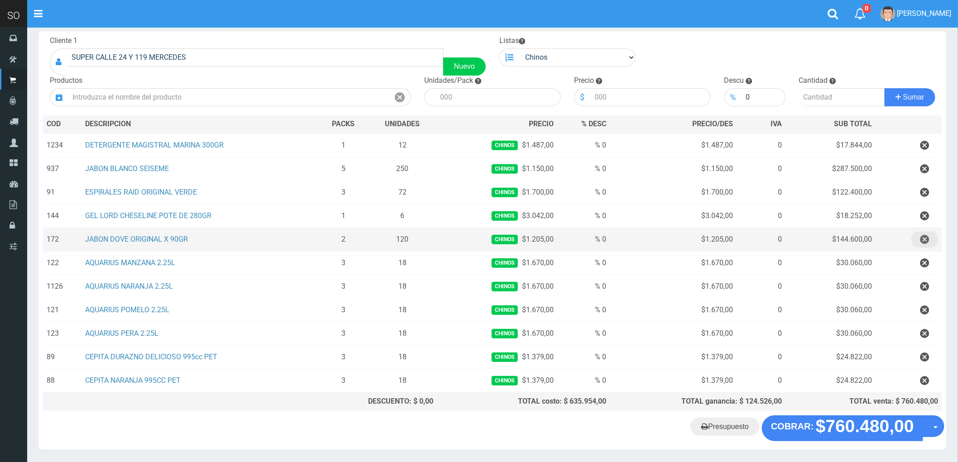
click at [926, 242] on icon "button" at bounding box center [924, 240] width 9 height 16
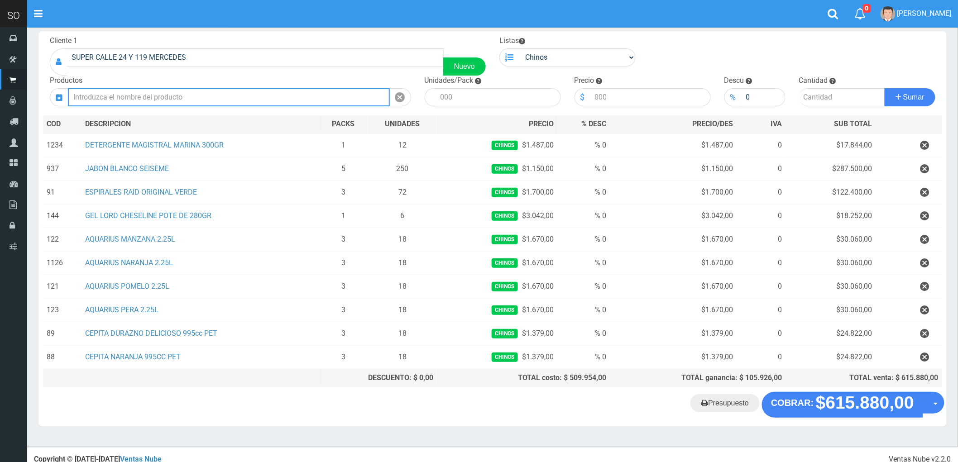
click at [111, 97] on input "text" at bounding box center [229, 97] width 322 height 18
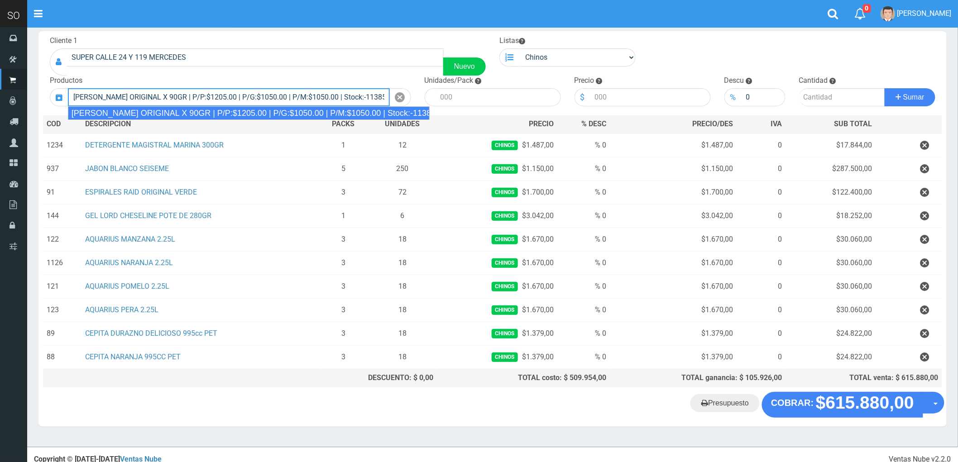
type input "JABON DOVE ORIGINAL X 90GR | P/P:$1205.00 | P/G:$1050.00 | P/M:$1050.00 | Stock…"
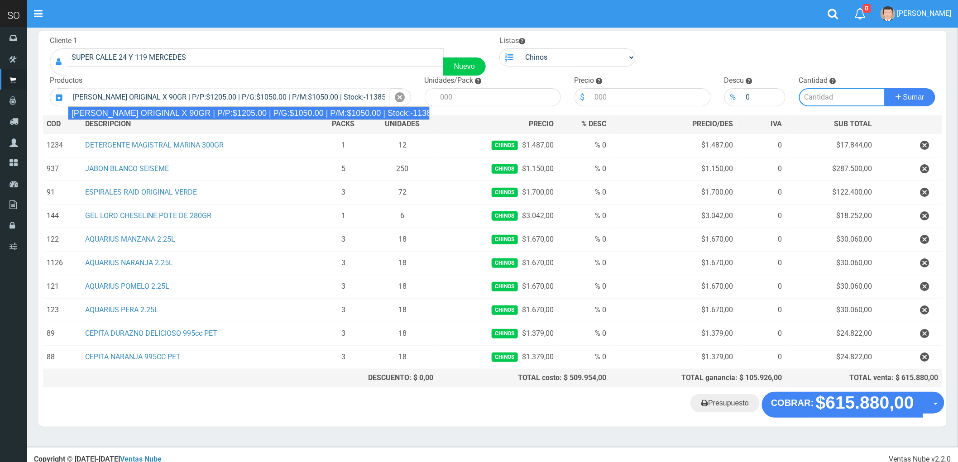
type input "60"
type input "1205.00"
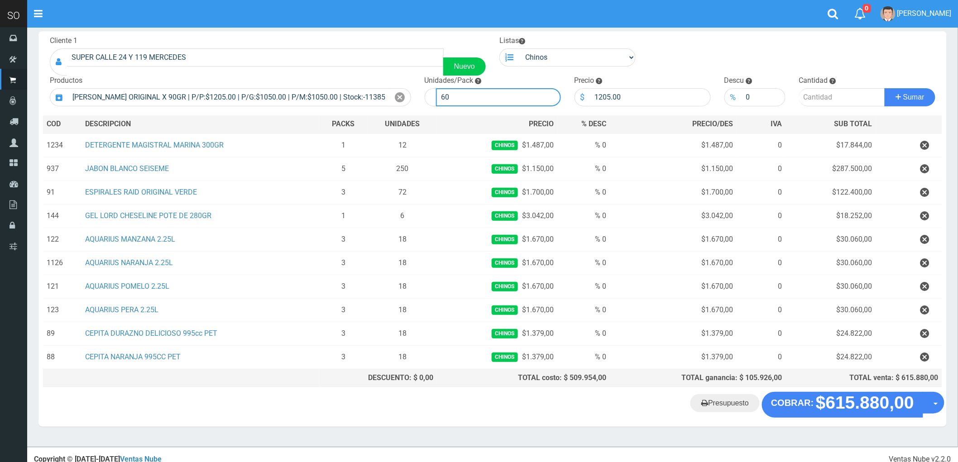
drag, startPoint x: 445, startPoint y: 94, endPoint x: 432, endPoint y: 97, distance: 13.4
click at [432, 97] on div "60" at bounding box center [493, 97] width 136 height 18
type input "48"
click at [817, 103] on input "number" at bounding box center [842, 97] width 86 height 18
type input "3"
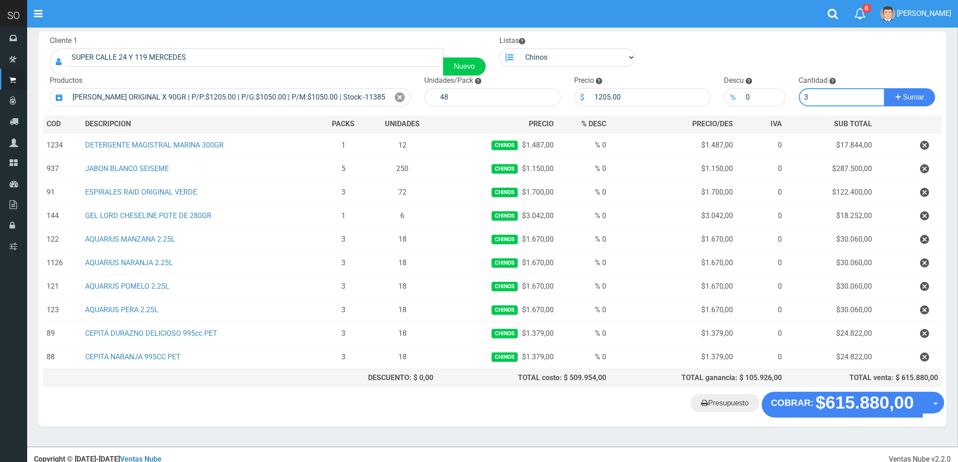
click at [885, 88] on button "Sumar" at bounding box center [910, 97] width 51 height 18
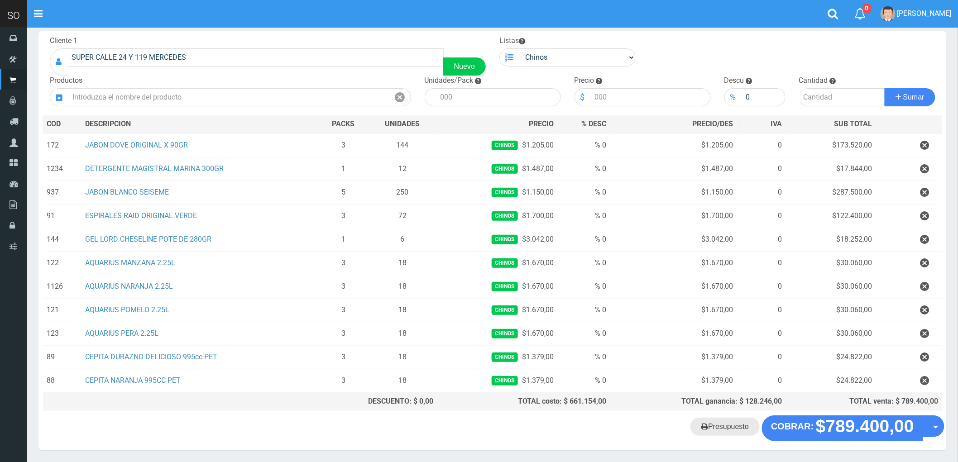
click at [723, 429] on link "Presupuesto" at bounding box center [724, 427] width 69 height 18
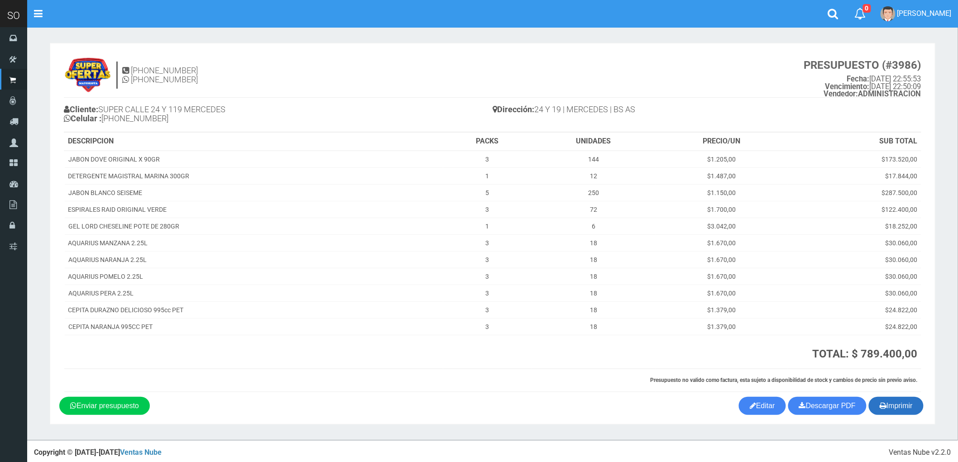
click at [908, 406] on button "Imprimir" at bounding box center [896, 406] width 55 height 18
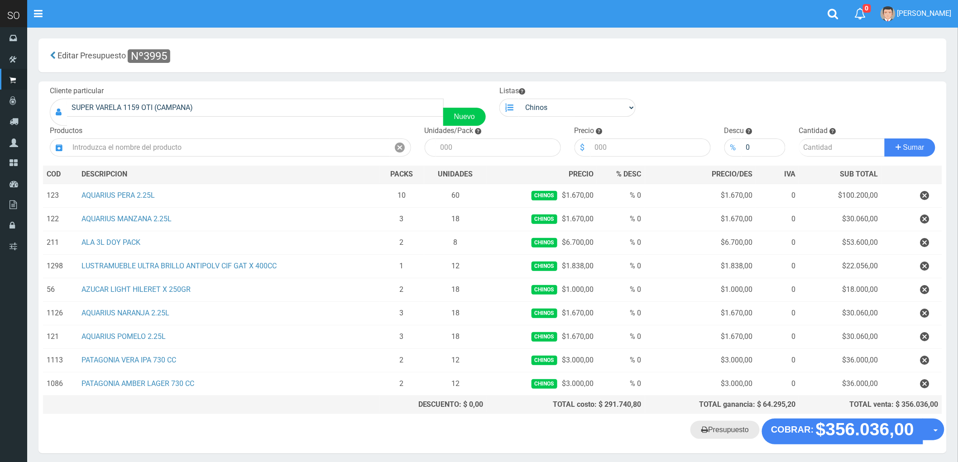
click at [728, 435] on link "Presupuesto" at bounding box center [724, 430] width 69 height 18
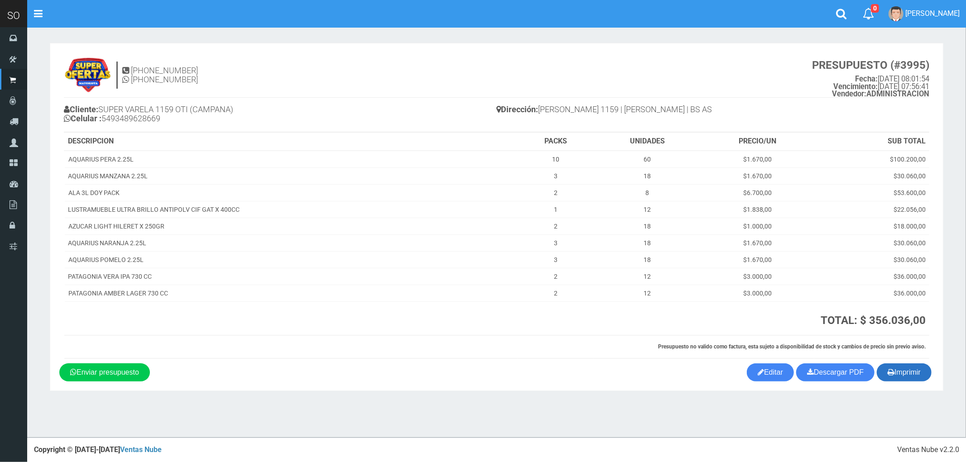
click at [904, 377] on button "Imprimir" at bounding box center [903, 373] width 55 height 18
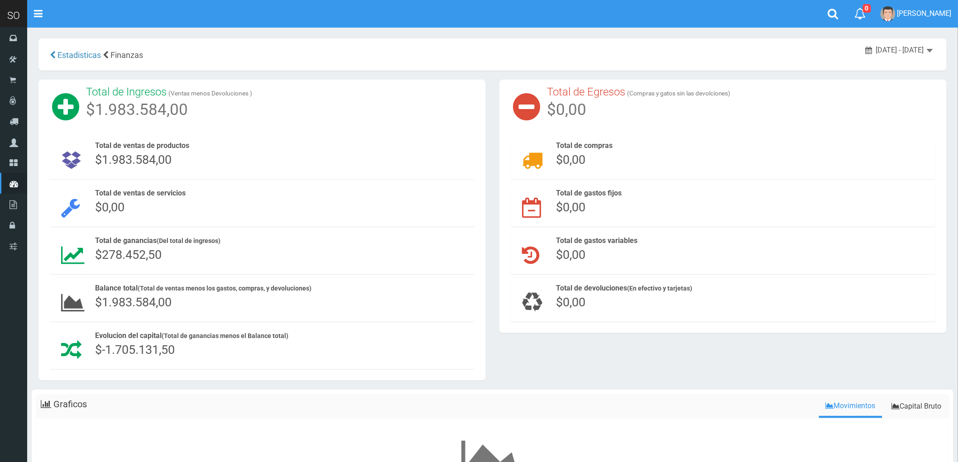
click at [925, 51] on div "[DATE] - [DATE]" at bounding box center [899, 50] width 67 height 10
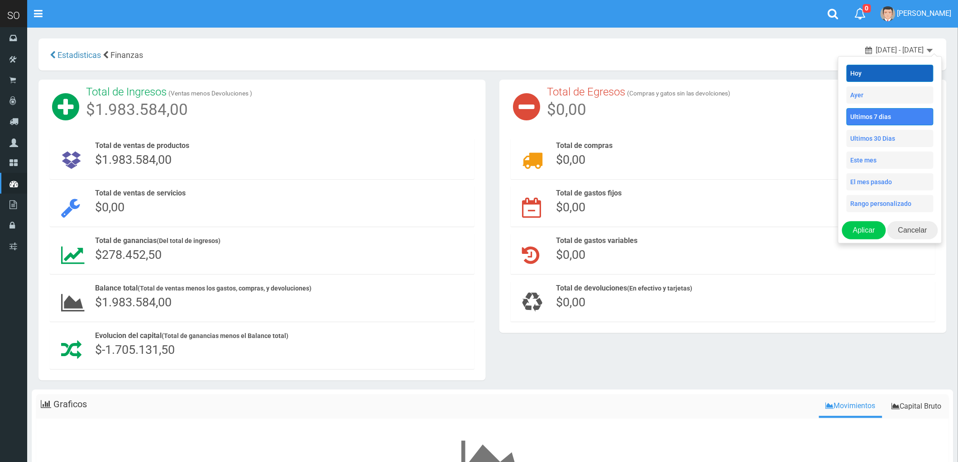
click at [884, 77] on li "Hoy" at bounding box center [890, 73] width 87 height 17
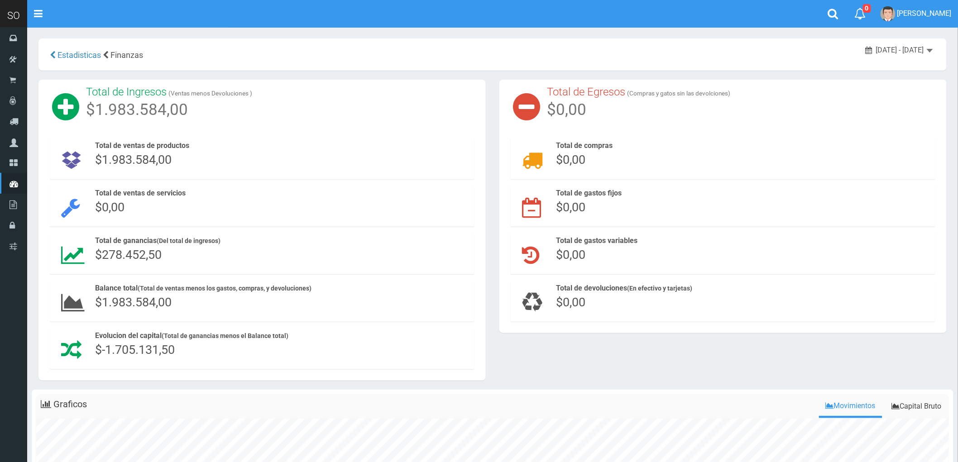
click at [303, 148] on div "Total de ventas de productos $1.983.584,00" at bounding box center [282, 155] width 375 height 28
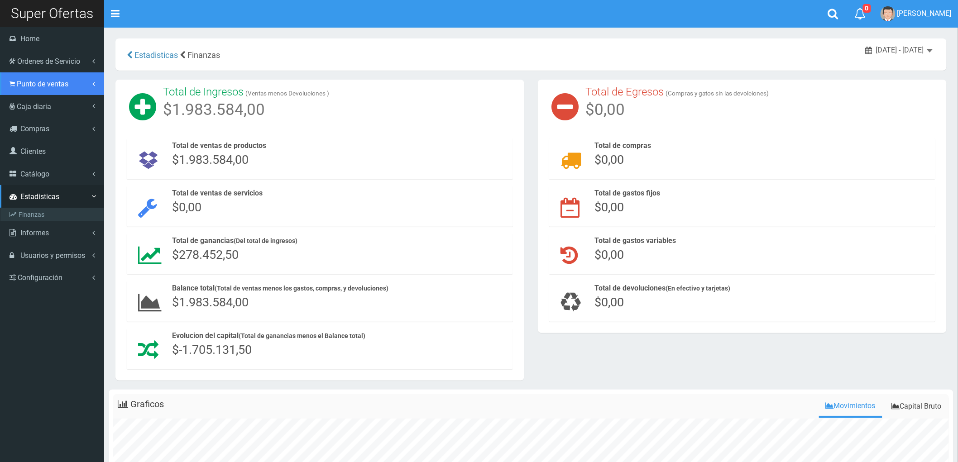
click at [43, 81] on span "Punto de ventas" at bounding box center [43, 84] width 52 height 9
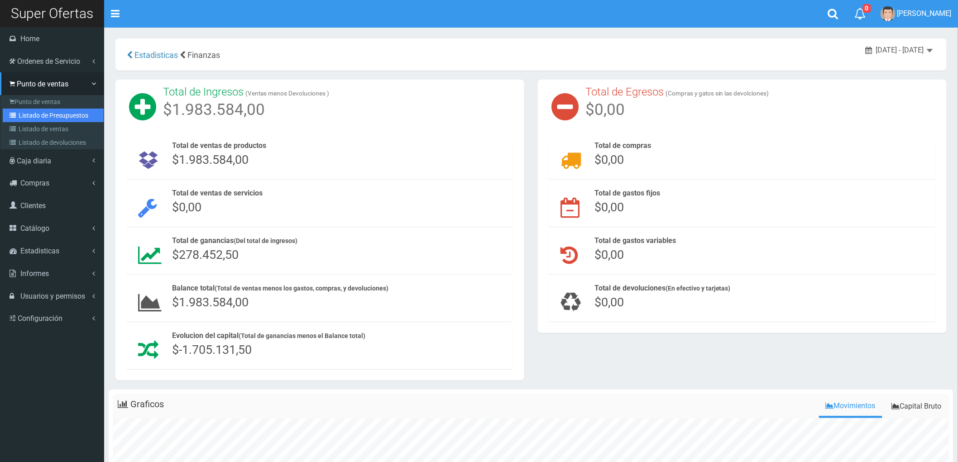
click at [54, 116] on link "Listado de Presupuestos" at bounding box center [53, 116] width 101 height 14
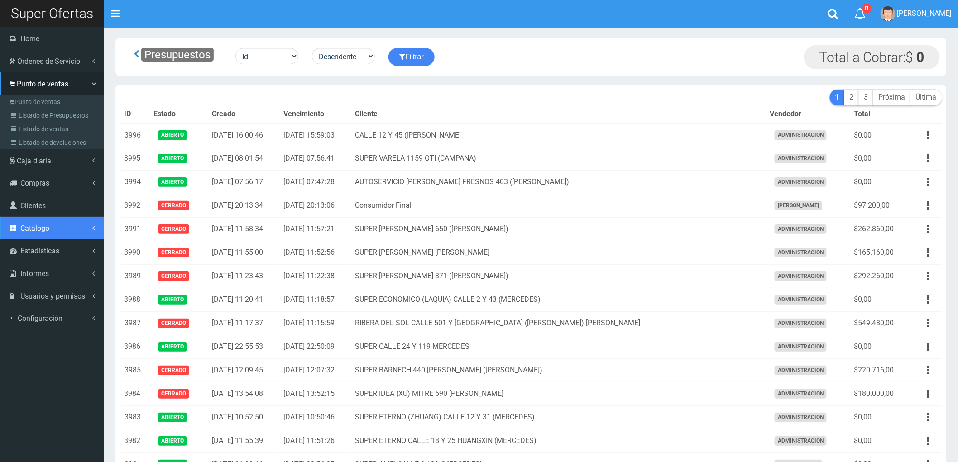
click at [44, 222] on link "Catálogo" at bounding box center [52, 228] width 104 height 23
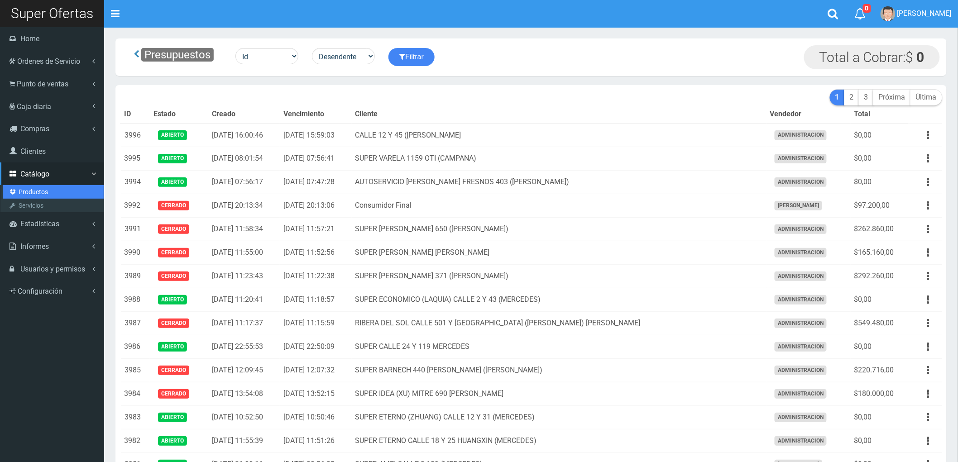
click at [28, 189] on link "Productos" at bounding box center [53, 192] width 101 height 14
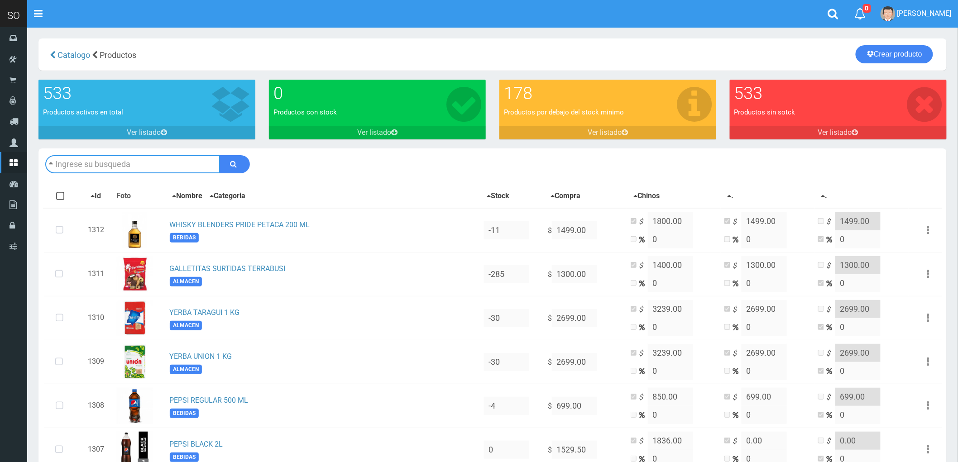
click at [117, 164] on input "text" at bounding box center [132, 164] width 175 height 18
type input "BUDWEISER LATON X 710 CC"
click at [220, 155] on button "submit" at bounding box center [235, 164] width 30 height 18
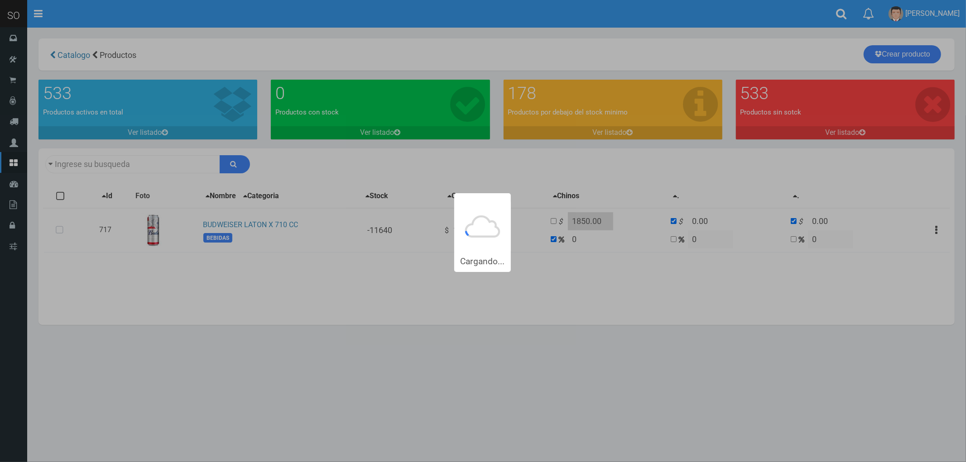
type input "BUDWEISER [PERSON_NAME]+X+710+CC"
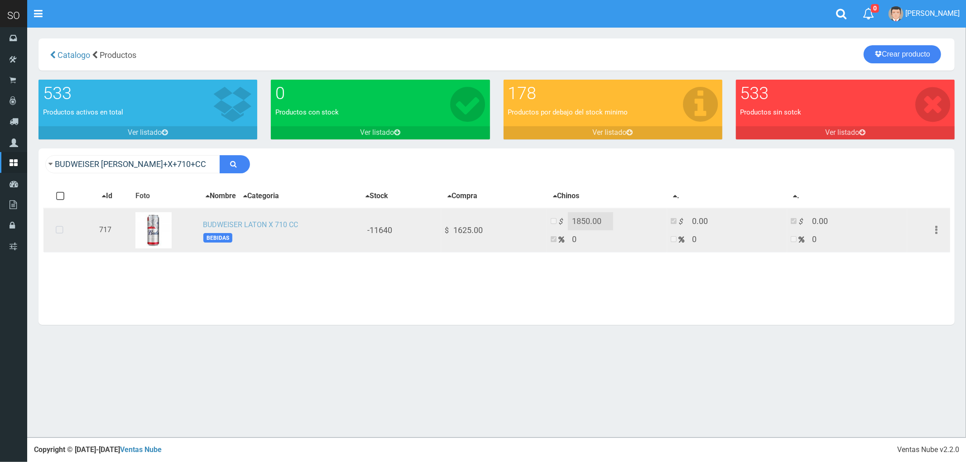
click at [245, 222] on link "BUDWEISER LATON X 710 CC" at bounding box center [250, 224] width 95 height 9
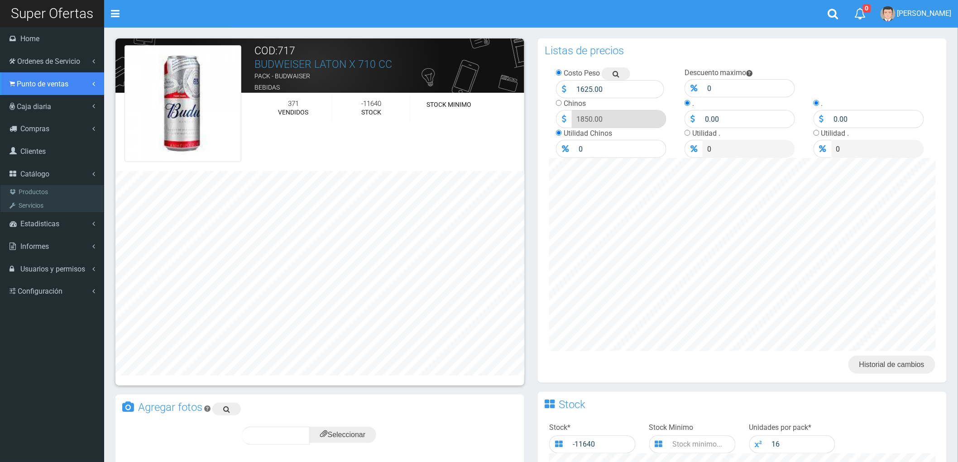
click at [33, 79] on link "Punto de ventas" at bounding box center [52, 83] width 104 height 23
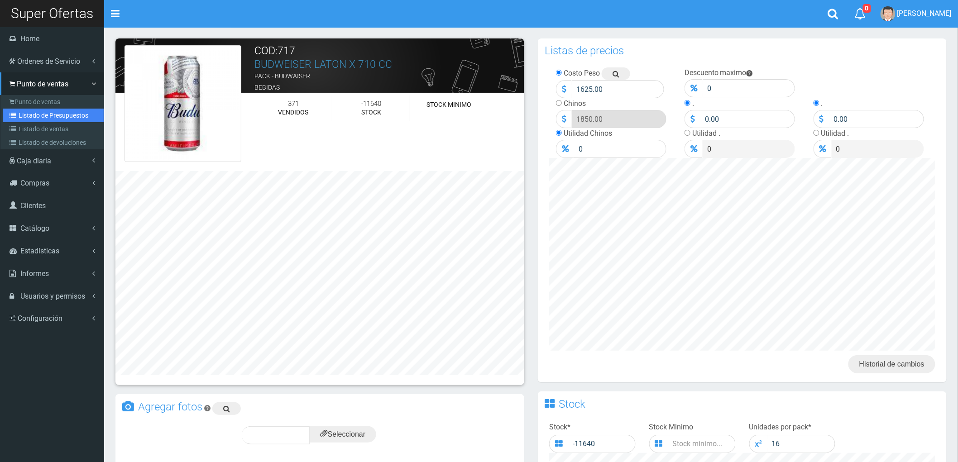
click at [34, 116] on link "Listado de Presupuestos" at bounding box center [53, 116] width 101 height 14
